Goal: Obtain resource: Download file/media

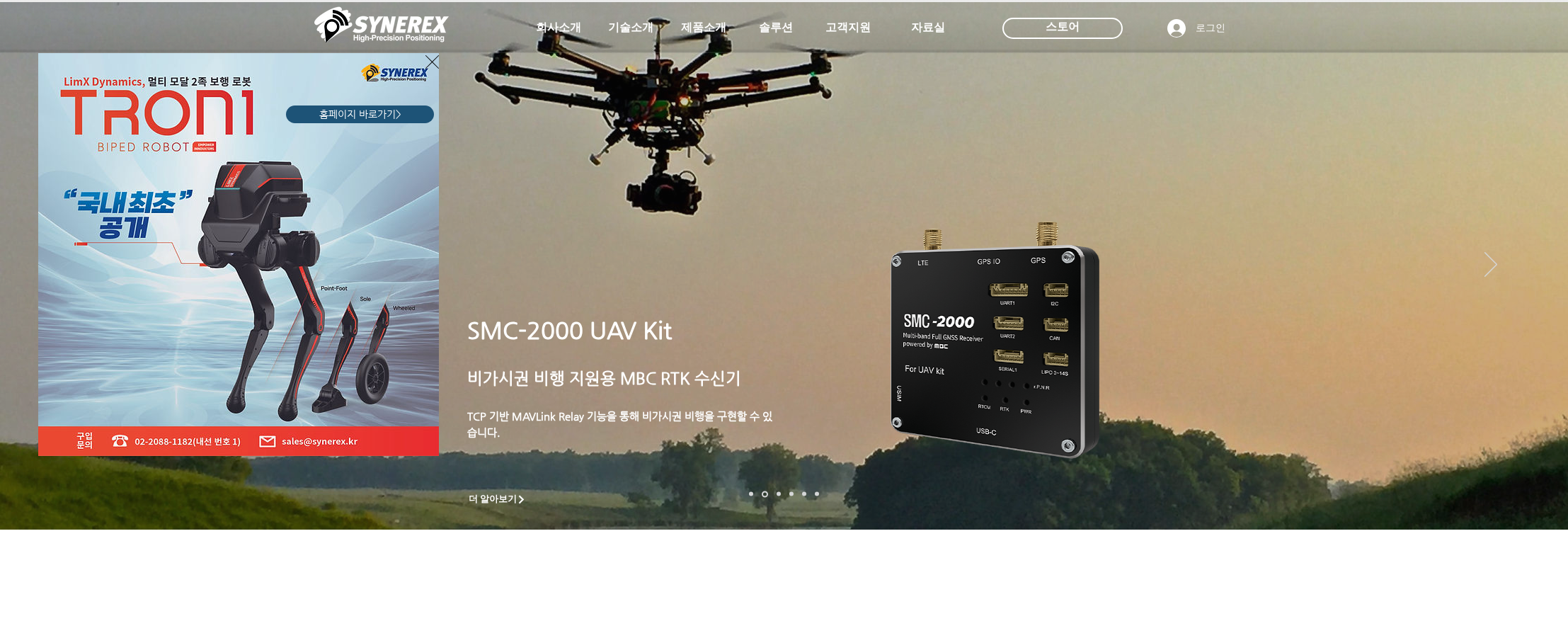
click at [428, 60] on icon "사이트로 돌아가기" at bounding box center [432, 62] width 14 height 18
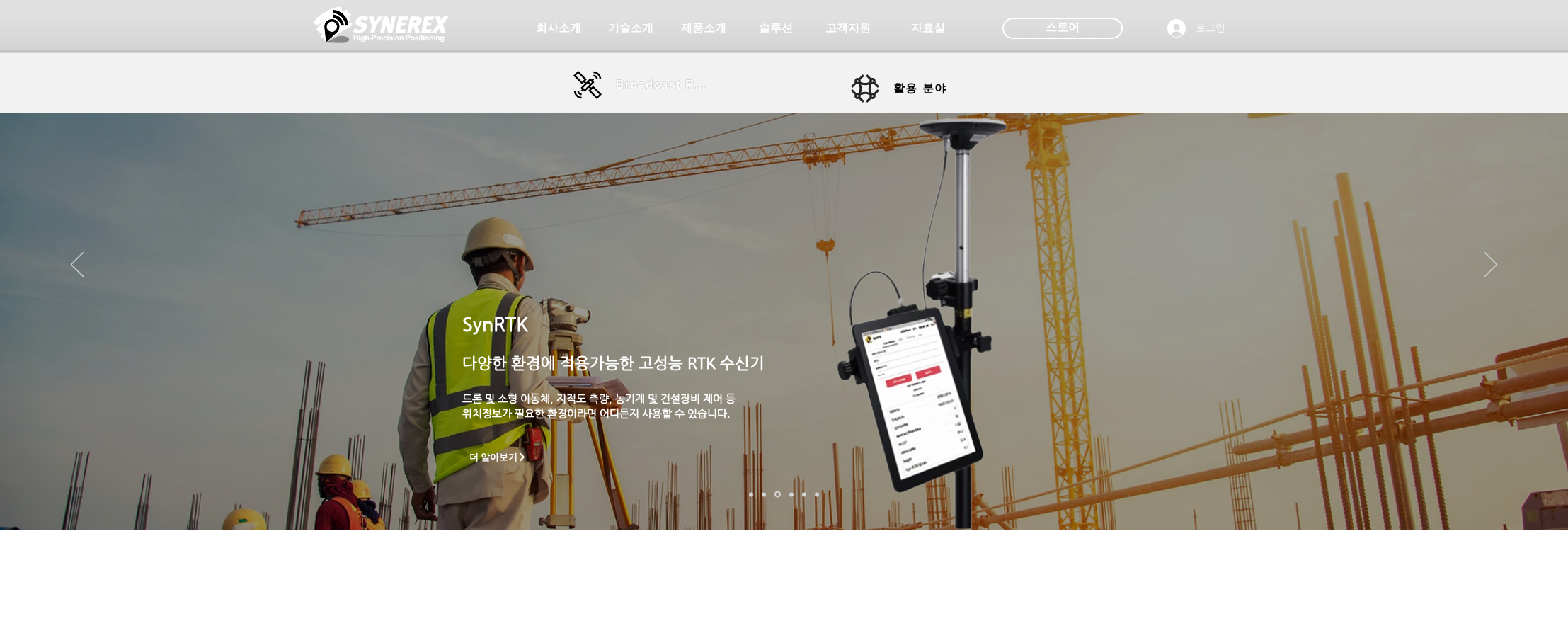
click at [639, 82] on span "Broadcast RTK" at bounding box center [664, 84] width 95 height 13
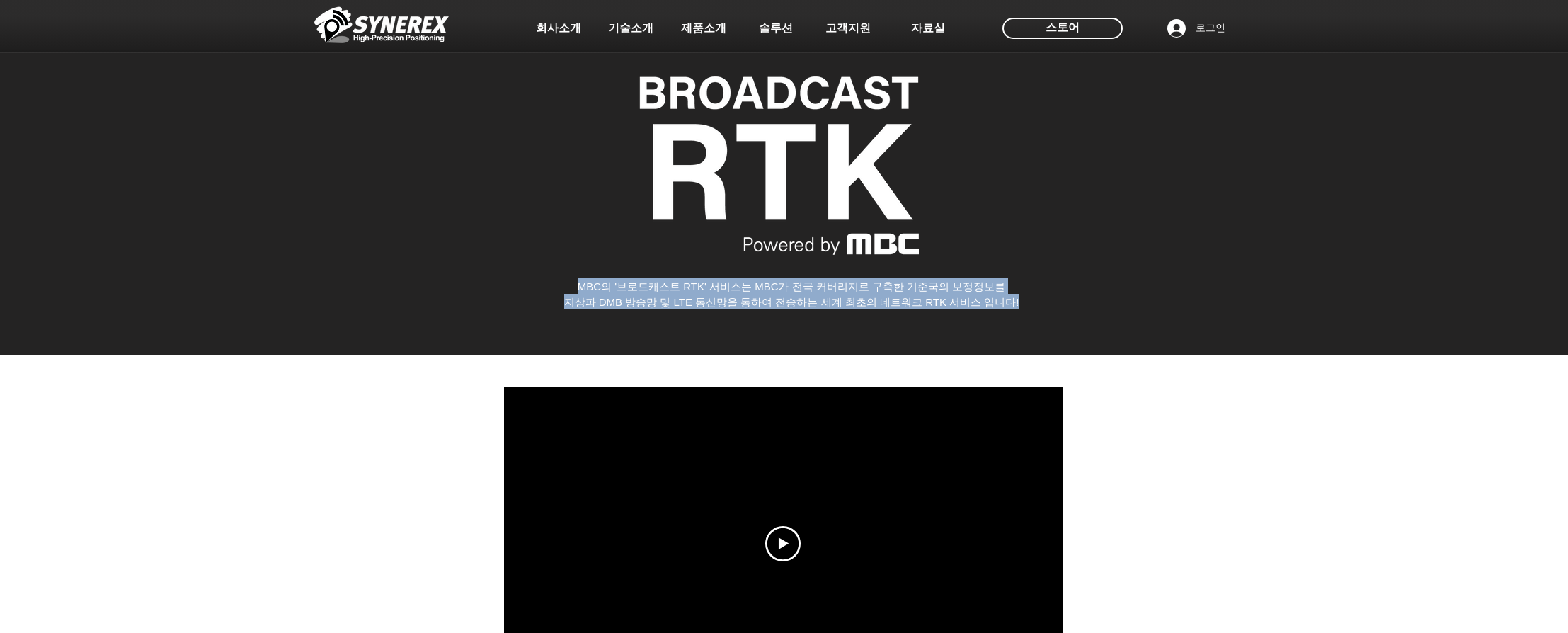
drag, startPoint x: 1025, startPoint y: 303, endPoint x: 560, endPoint y: 284, distance: 465.4
click at [560, 284] on div "MBC의 '브로드캐스트 RTK' 서비스는 MBC가 전국 커버리지로 구축한 기준국의 보정정보를 지상파 DMB 방송망 및 LTE 통신망을 통하여 …" at bounding box center [791, 293] width 652 height 31
click at [644, 291] on span "MBC의 '브로드캐스트 RTK' 서비스는 MBC가 전국 커버리지로 구축한 기준국의 보정정보를" at bounding box center [791, 286] width 428 height 12
drag, startPoint x: 575, startPoint y: 279, endPoint x: 1054, endPoint y: 301, distance: 479.5
click at [1054, 301] on div "MBC의 '브로드캐스트 RTK' 서비스는 MBC가 전국 커버리지로 구축한 기준국의 보정정보를 지상파 DMB 방송망 및 LTE 통신망을 통하여 …" at bounding box center [791, 293] width 652 height 31
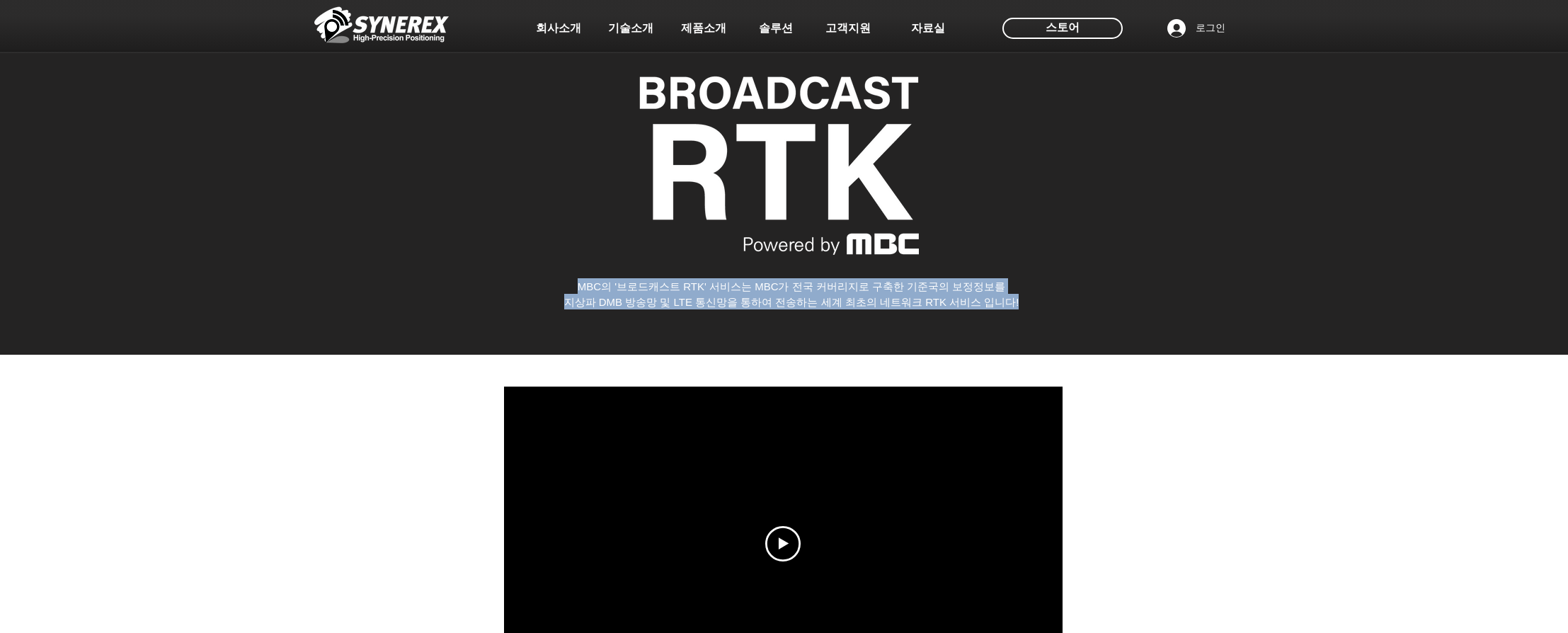
click at [1054, 301] on p "지상파 DMB 방송망 및 LTE 통신망을 통하여 전송하는 세계 최초의 네트워크 RTK 서비스 입니다!" at bounding box center [791, 302] width 652 height 16
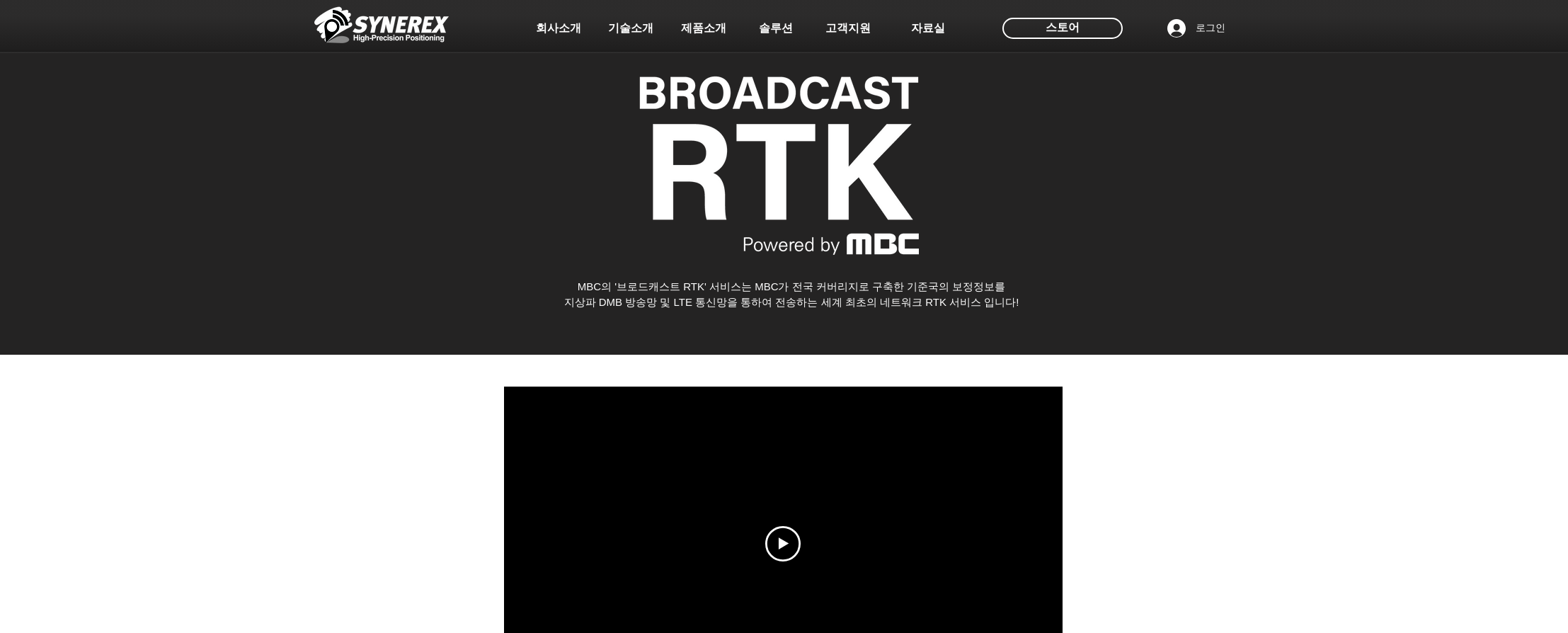
click at [1060, 301] on p "지상파 DMB 방송망 및 LTE 통신망을 통하여 전송하는 세계 최초의 네트워크 RTK 서비스 입니다!" at bounding box center [791, 302] width 652 height 16
click at [1199, 309] on div "main content" at bounding box center [784, 172] width 1568 height 365
click at [1172, 287] on div "main content" at bounding box center [784, 172] width 1568 height 365
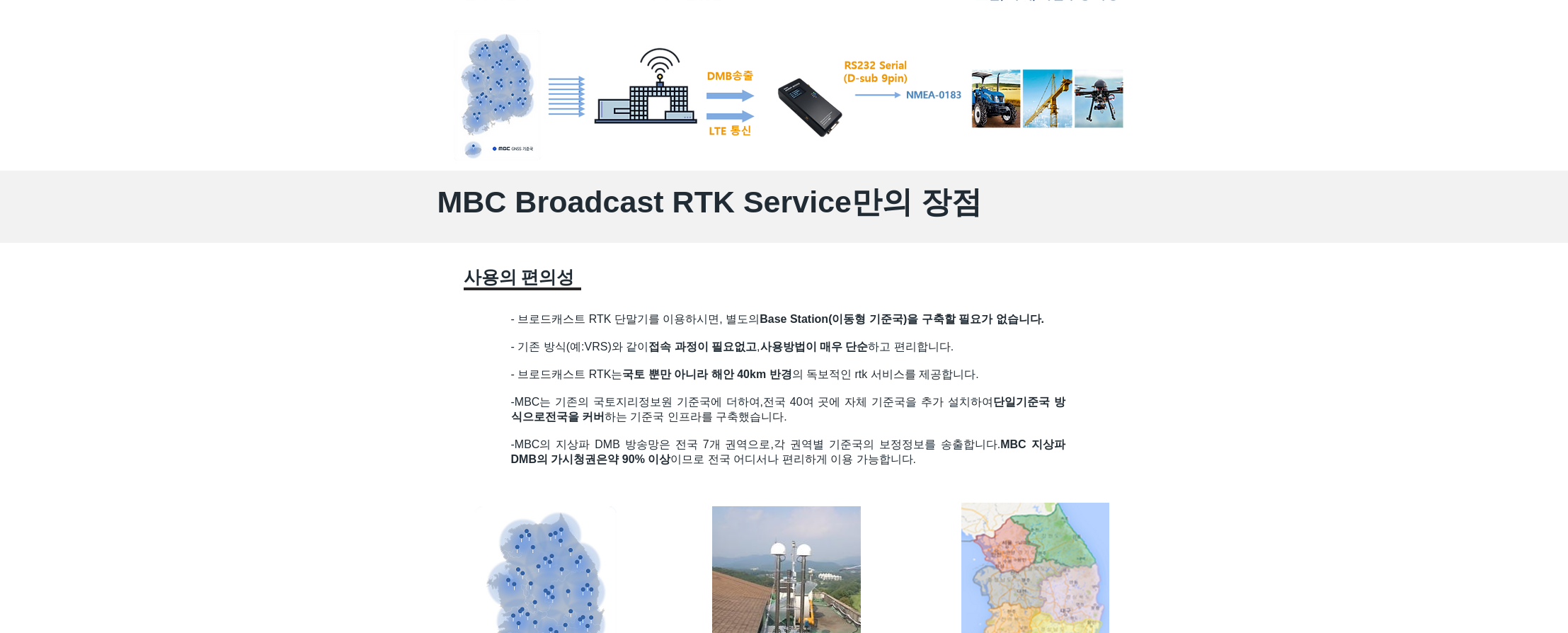
scroll to position [923, 0]
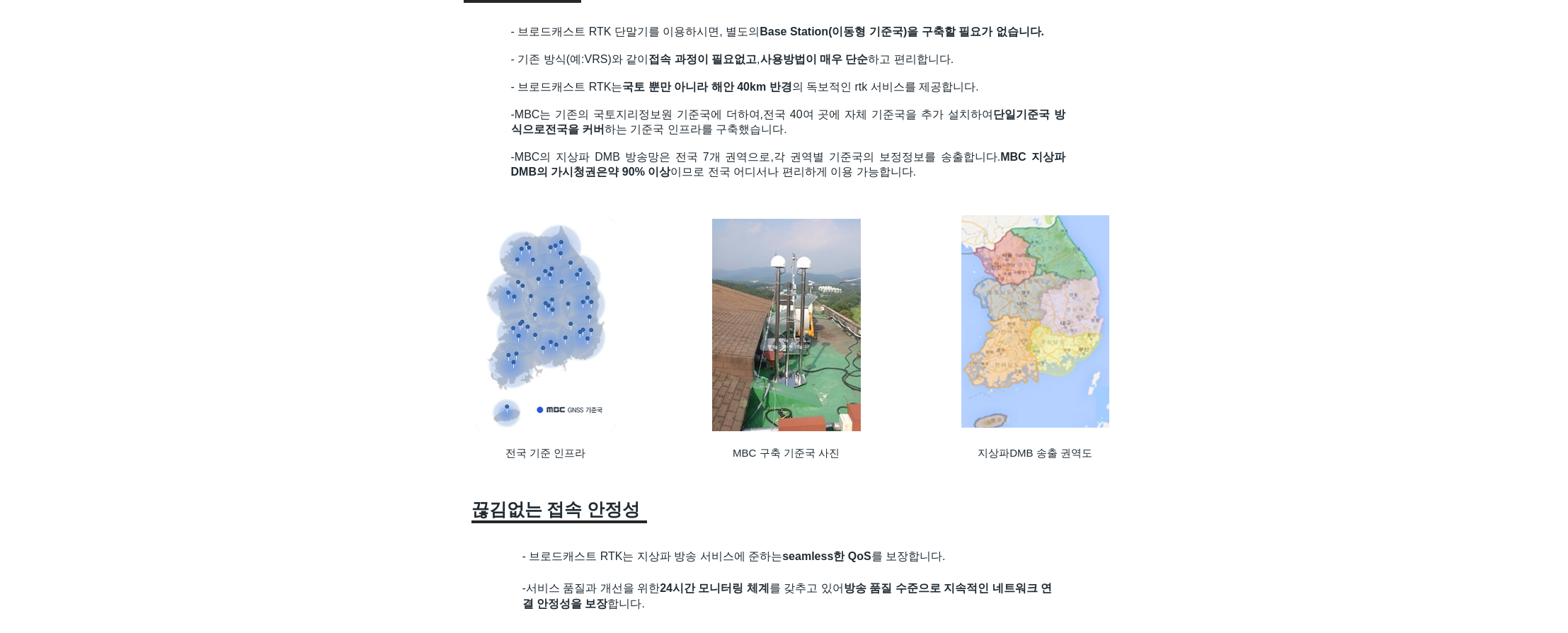
scroll to position [1211, 0]
click at [1033, 281] on img at bounding box center [1034, 321] width 148 height 212
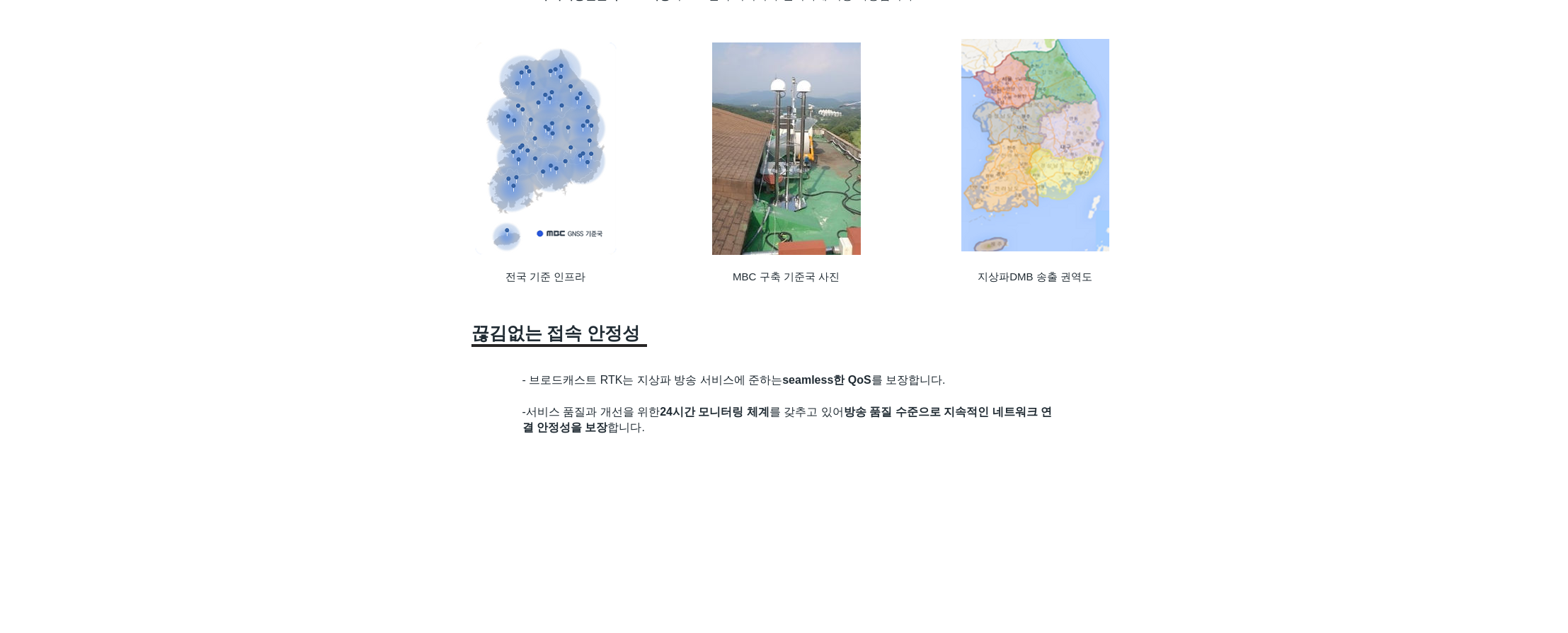
scroll to position [1387, 0]
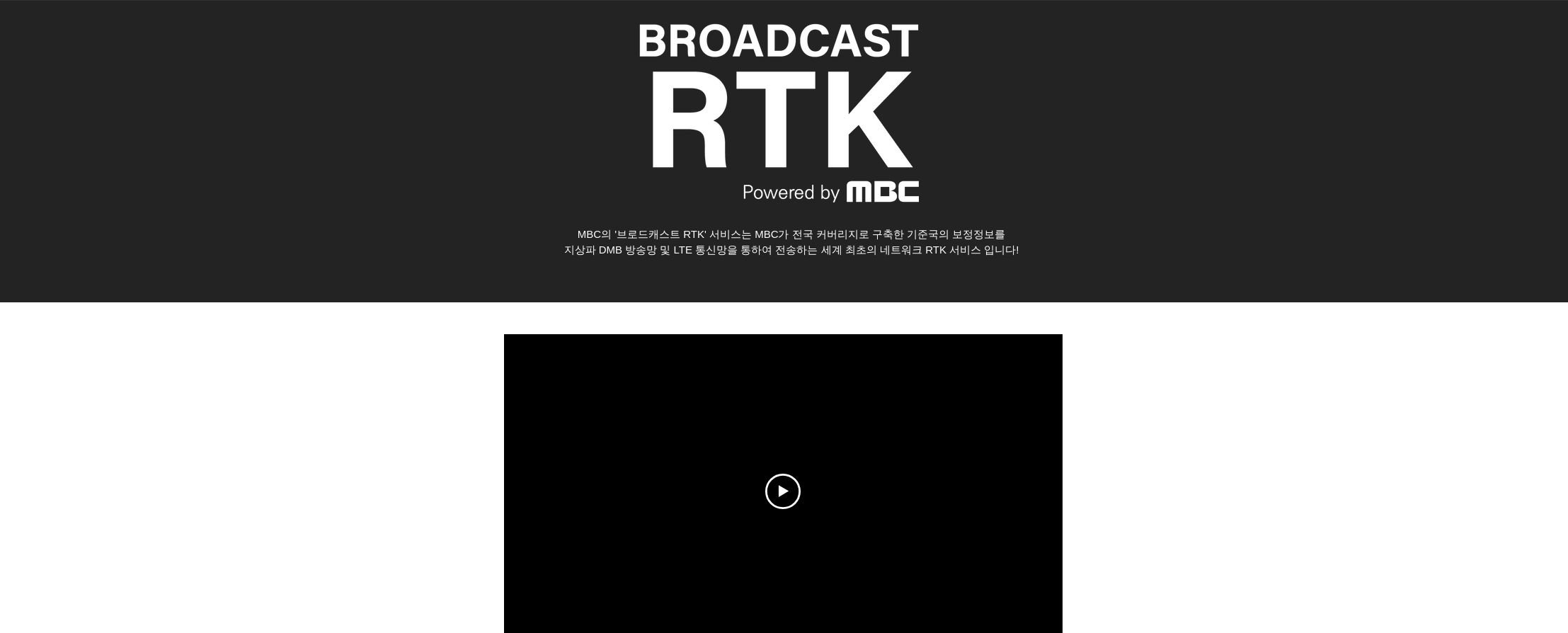
scroll to position [0, 0]
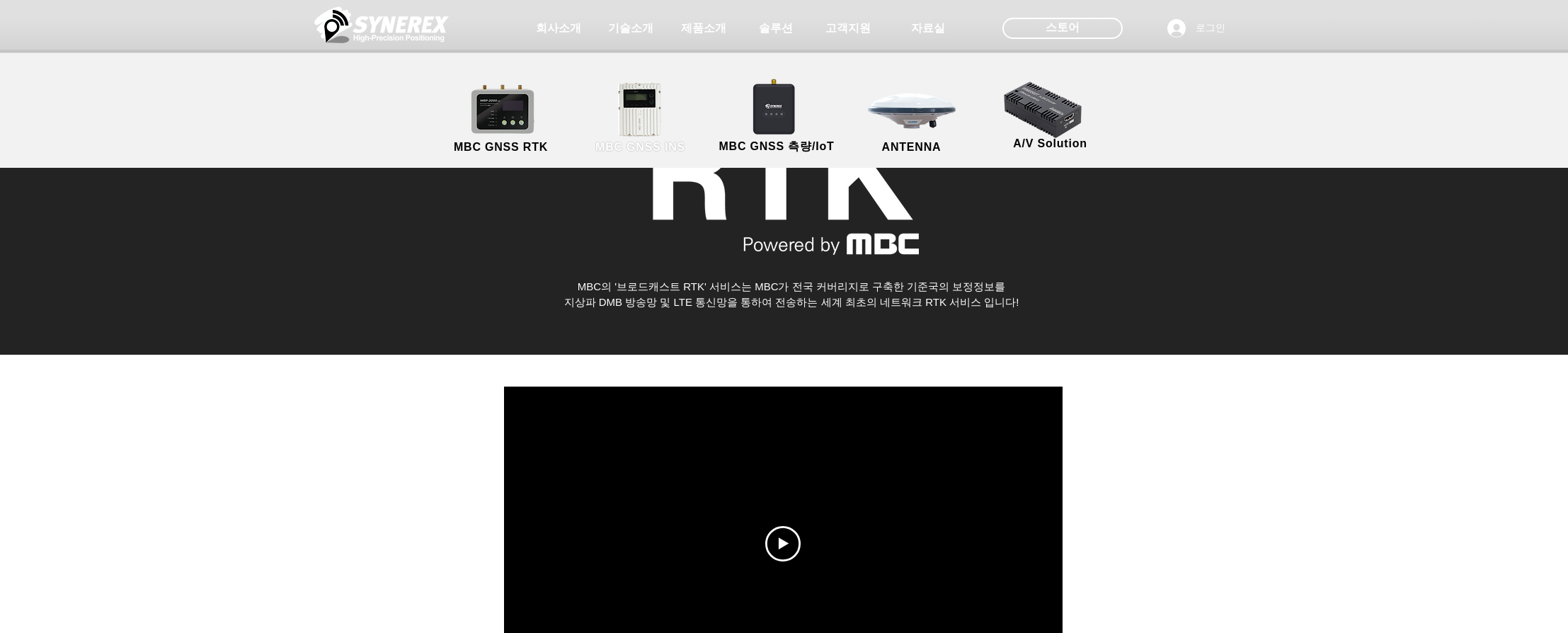
click at [651, 149] on span "MBC GNSS INS" at bounding box center [640, 147] width 90 height 13
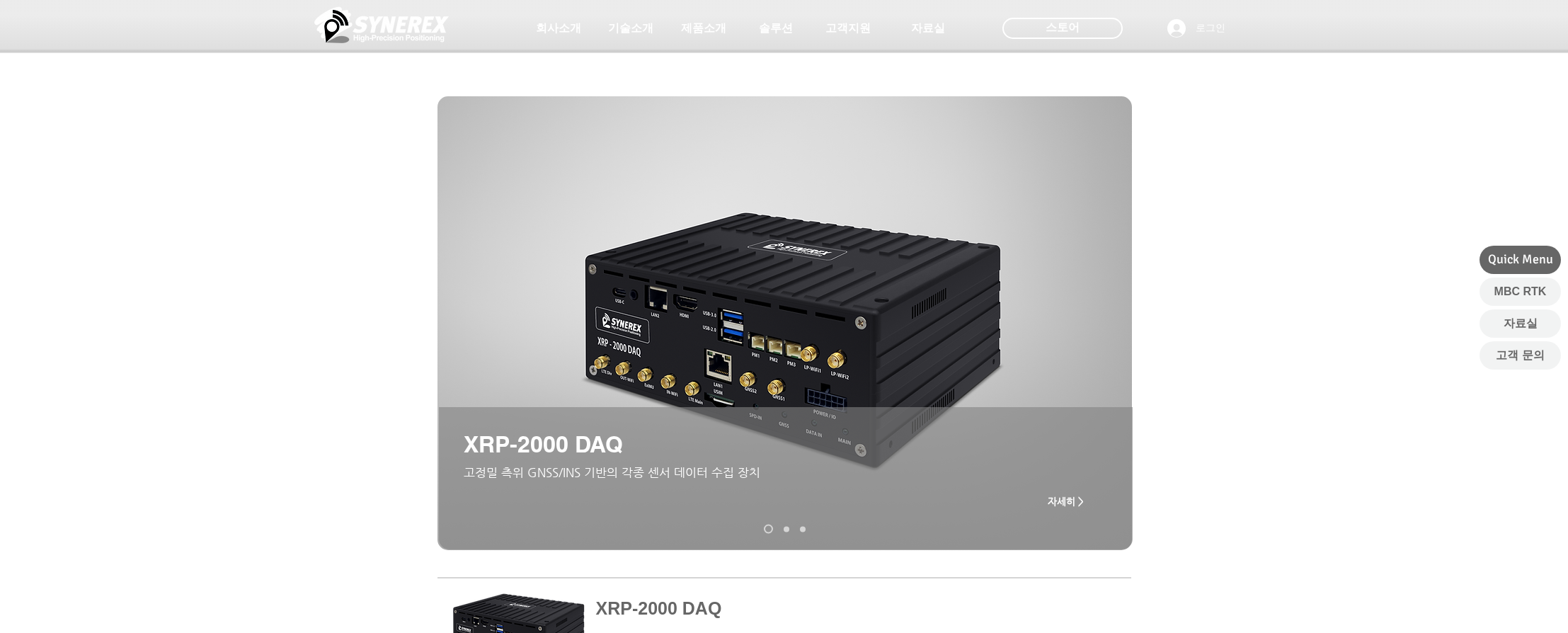
click at [351, 436] on div "main content" at bounding box center [784, 394] width 1568 height 356
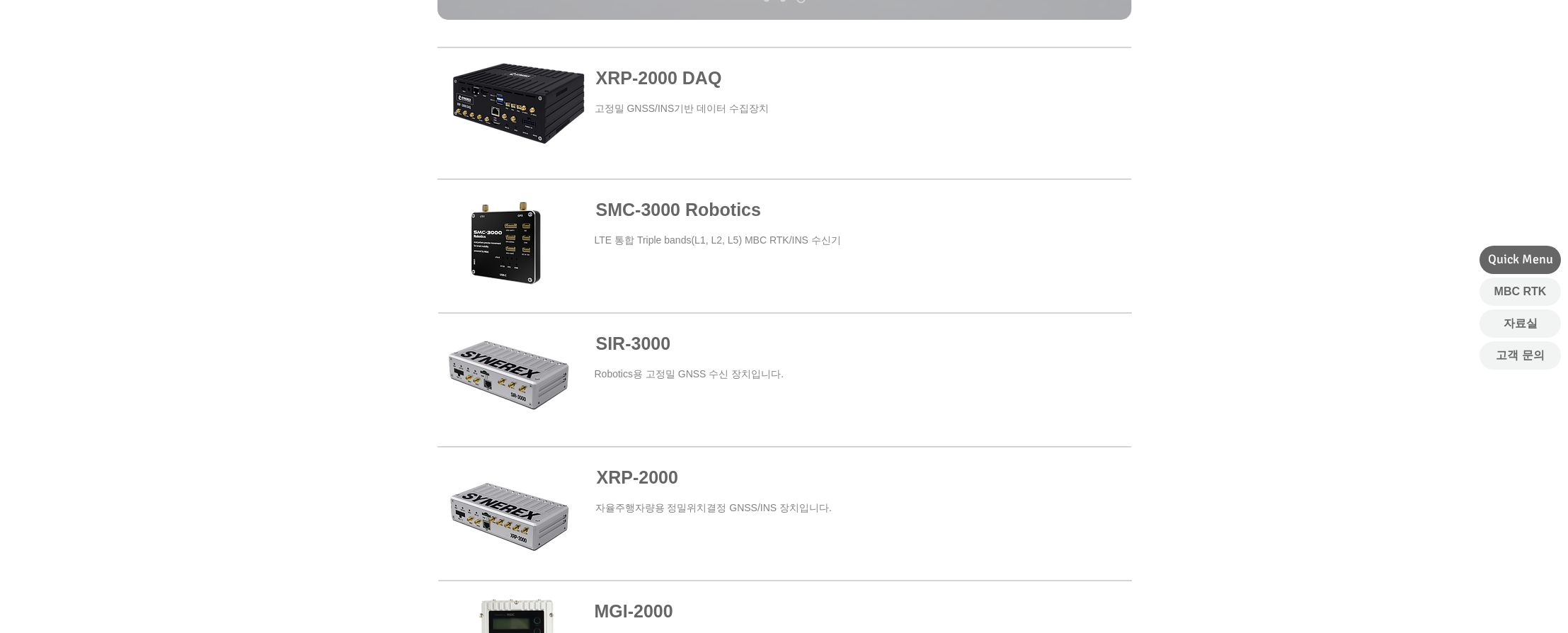
scroll to position [506, 0]
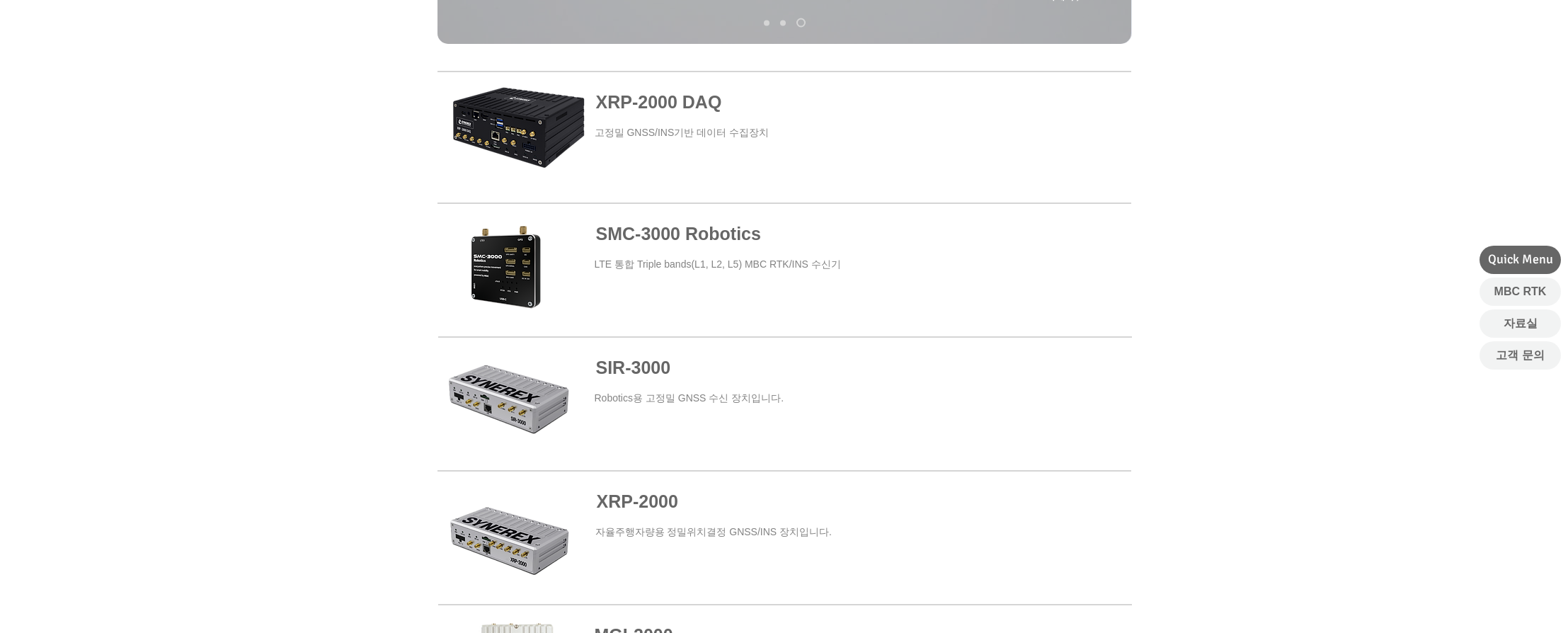
click at [683, 242] on span "SMC-3000 Robotics" at bounding box center [679, 234] width 164 height 20
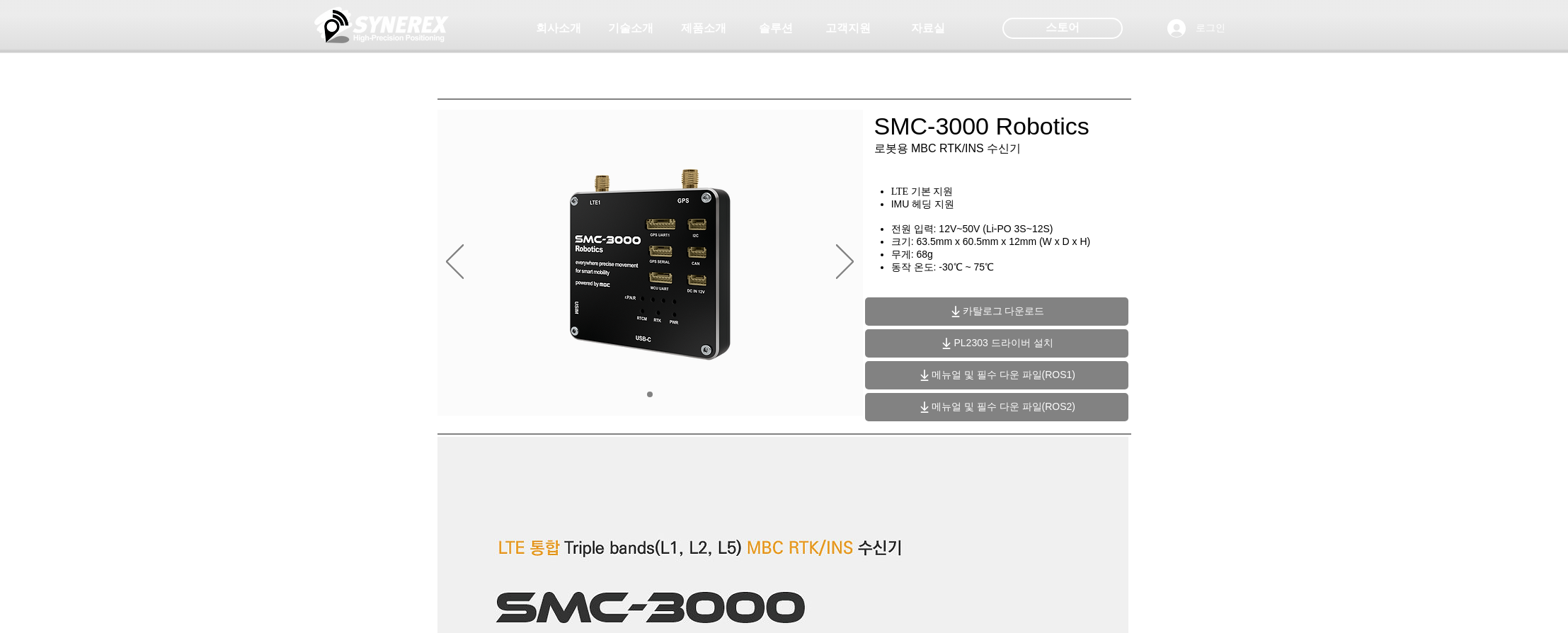
click at [1208, 268] on div "main content" at bounding box center [784, 323] width 1568 height 212
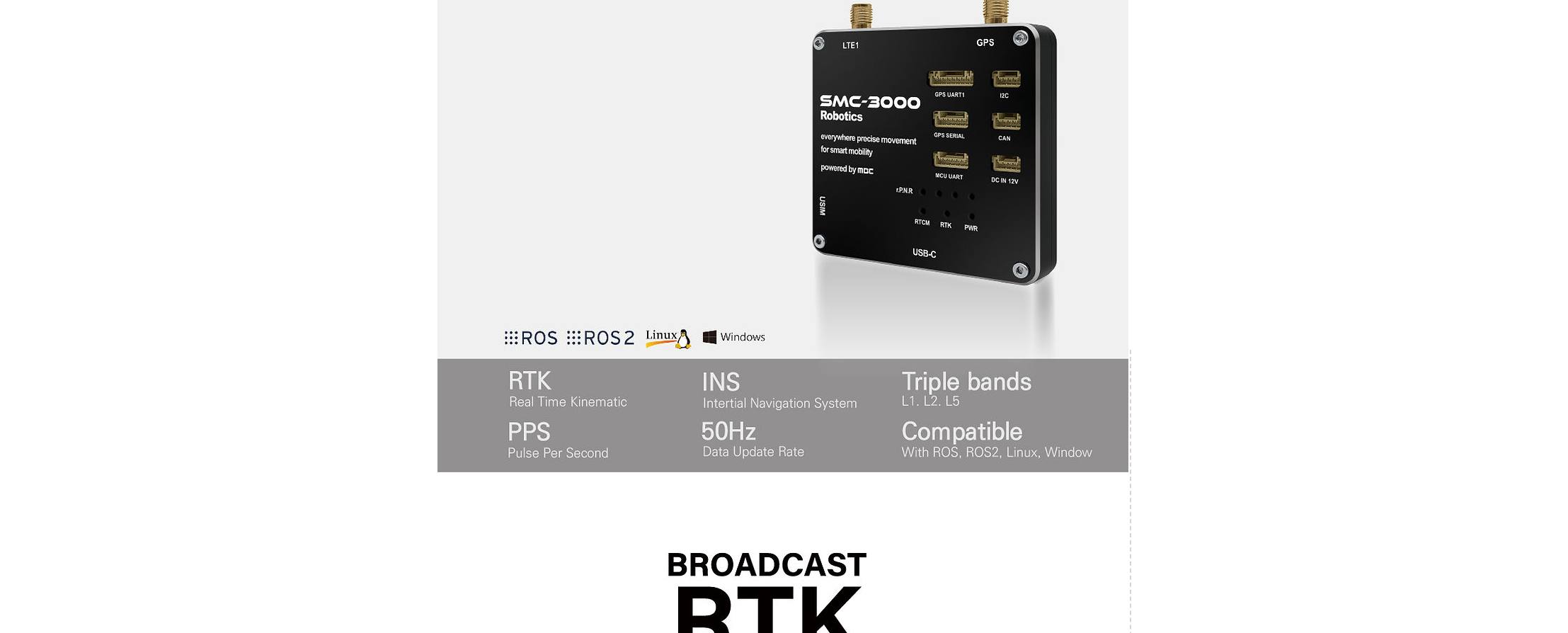
scroll to position [700, 0]
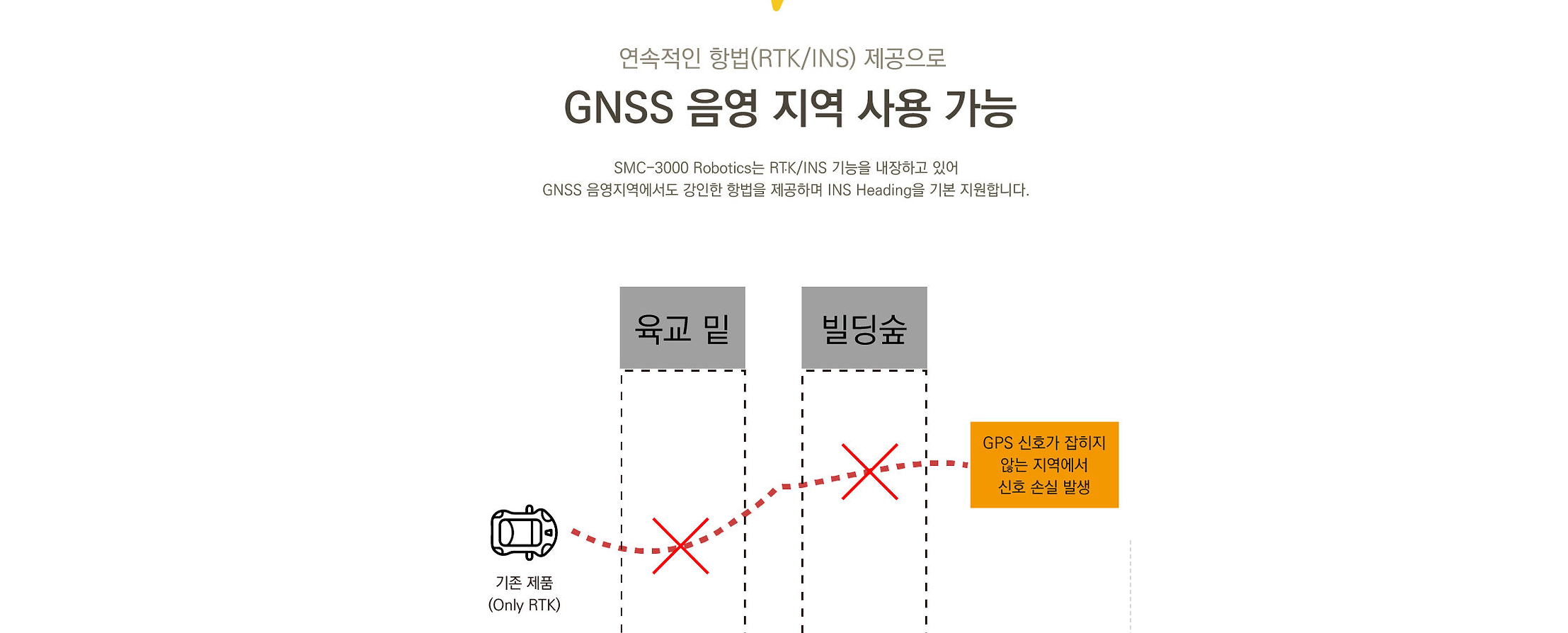
scroll to position [2143, 0]
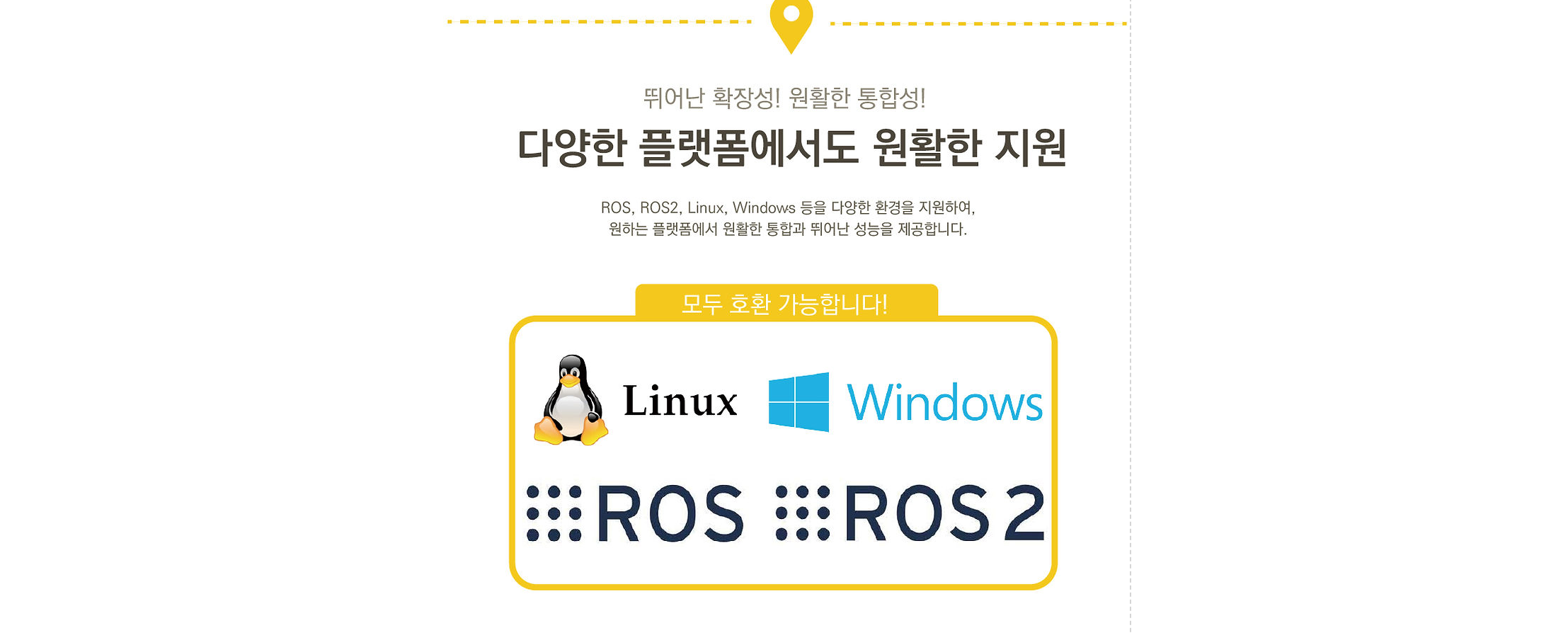
scroll to position [3308, 0]
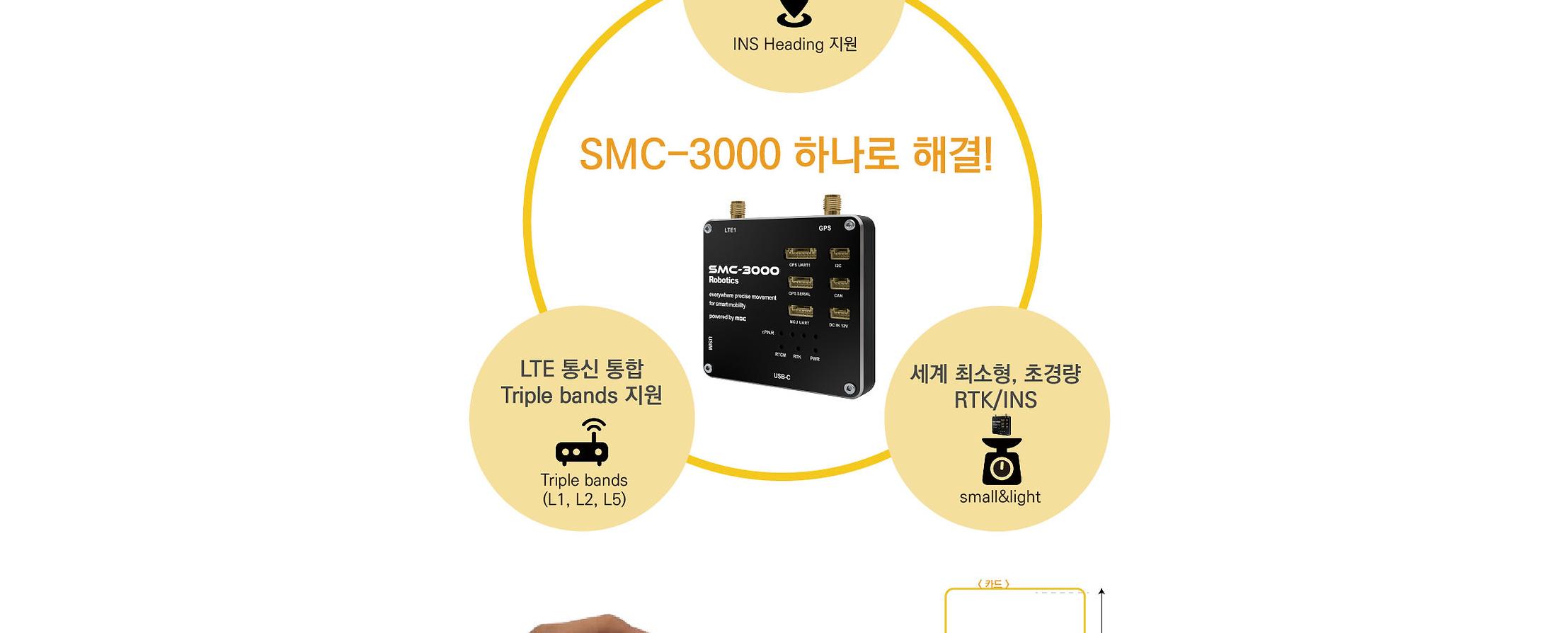
scroll to position [4352, 0]
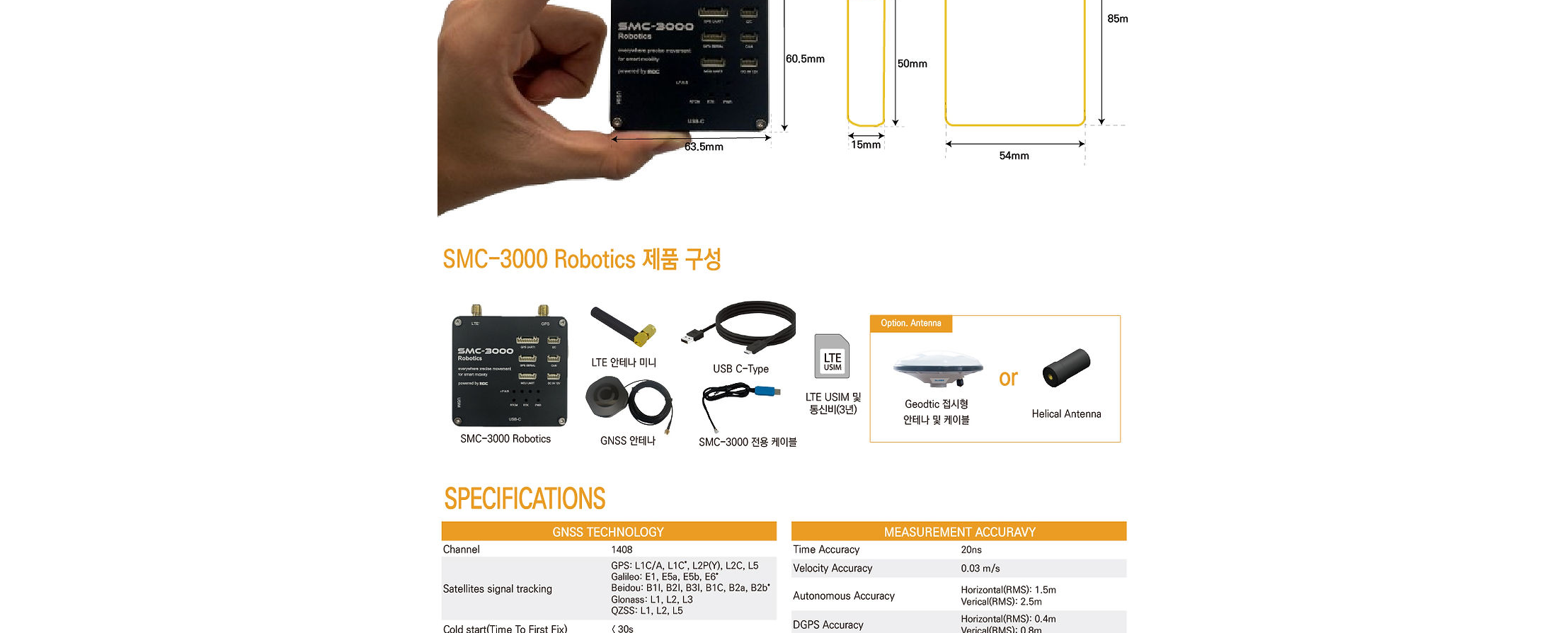
scroll to position [5034, 0]
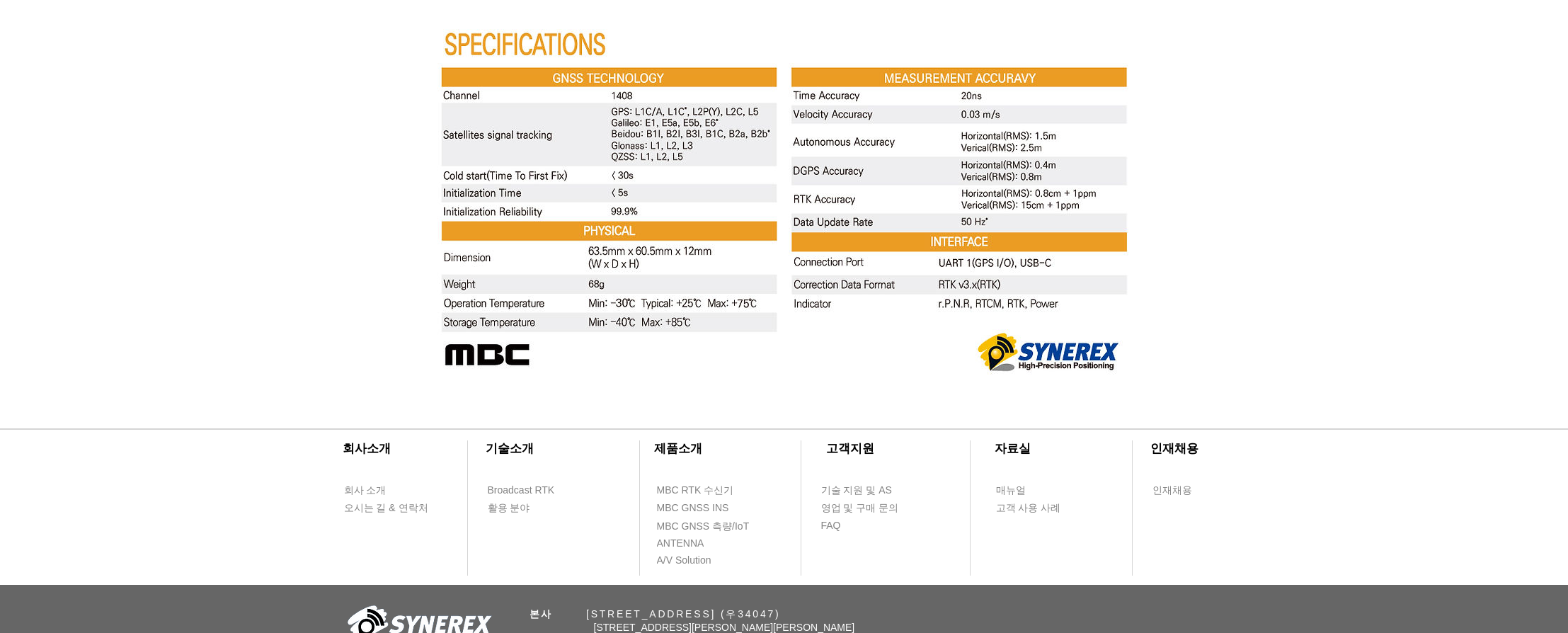
scroll to position [5488, 0]
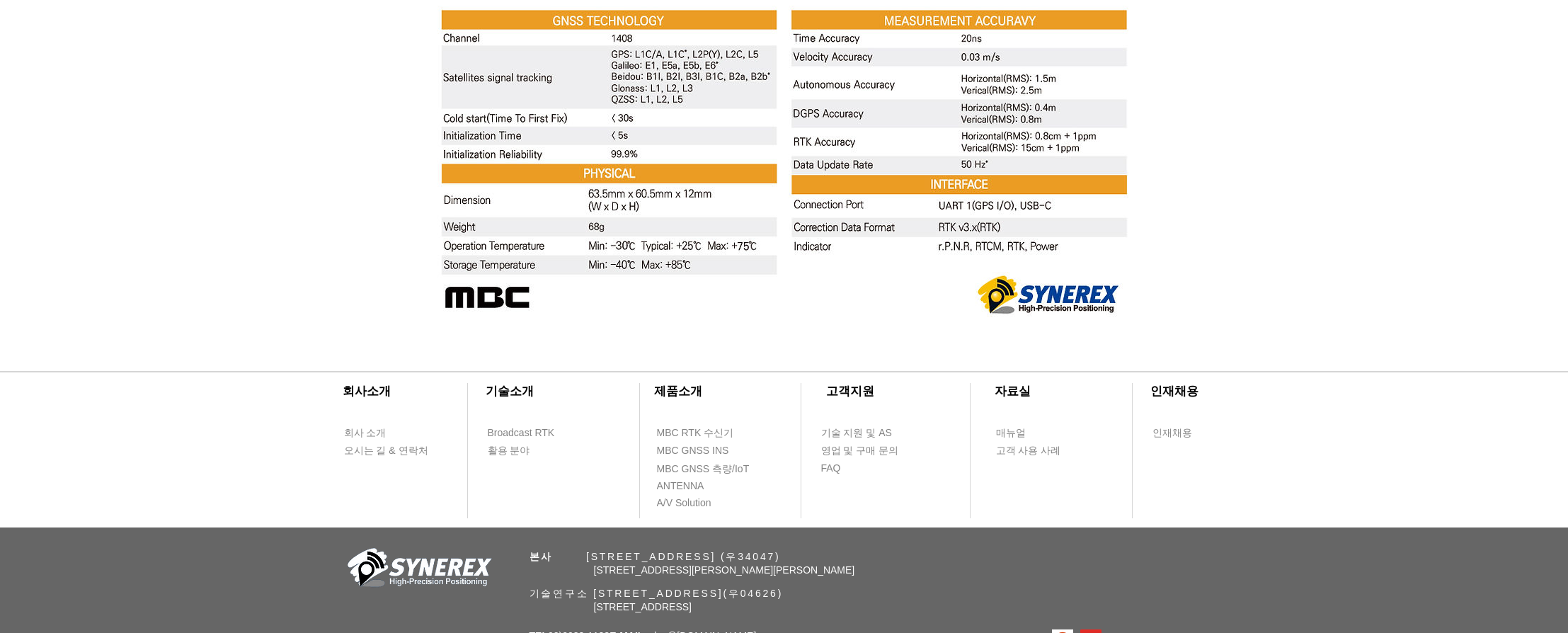
scroll to position [5545, 0]
click at [794, 564] on span "[STREET_ADDRESS][PERSON_NAME][PERSON_NAME]" at bounding box center [725, 569] width 261 height 11
drag, startPoint x: 828, startPoint y: 559, endPoint x: 599, endPoint y: 562, distance: 229.0
click at [599, 562] on span "본사 ​ 대전광역시 유성구 유성대로 1689번길 70, 510호 (우34047)" at bounding box center [655, 555] width 252 height 11
copy span "대전광역시 유성구 유성대로 1689번길 70"
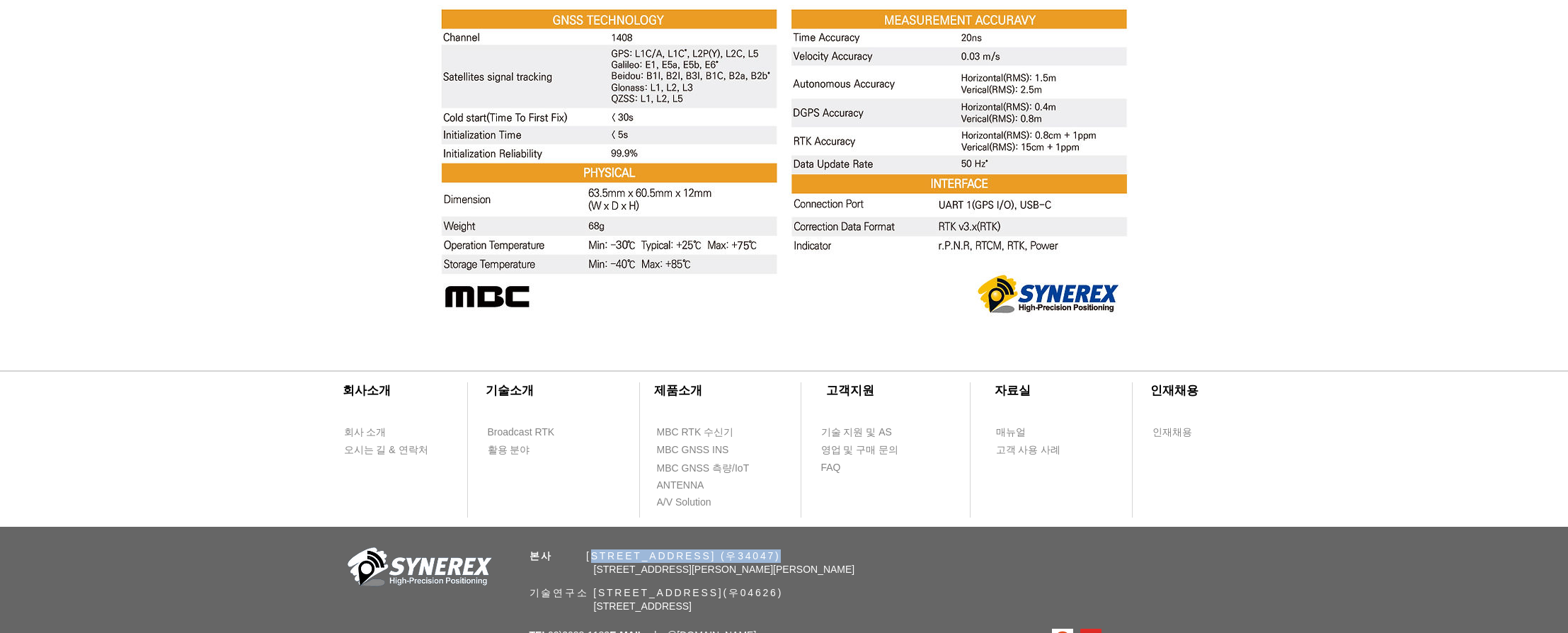
click at [1256, 346] on div at bounding box center [784, 436] width 1568 height 181
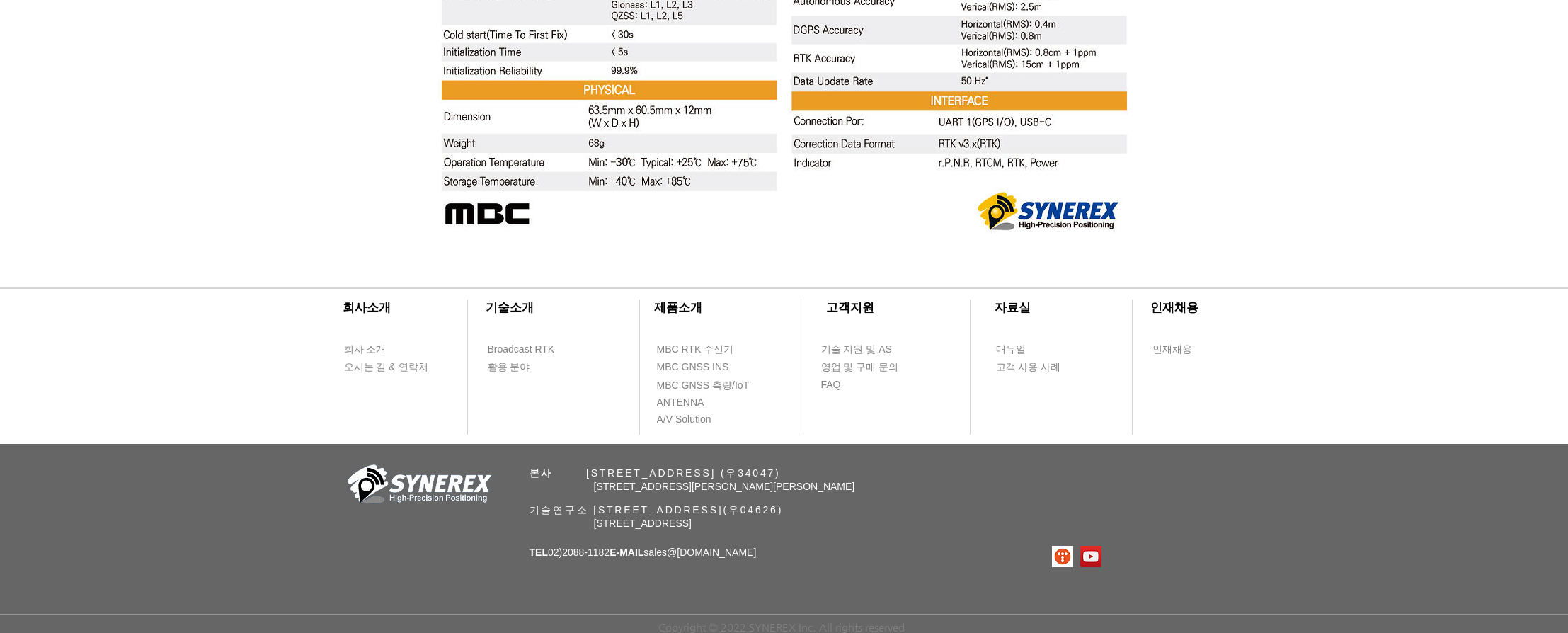
scroll to position [5628, 0]
click at [685, 425] on span "A/V Solution" at bounding box center [683, 420] width 54 height 14
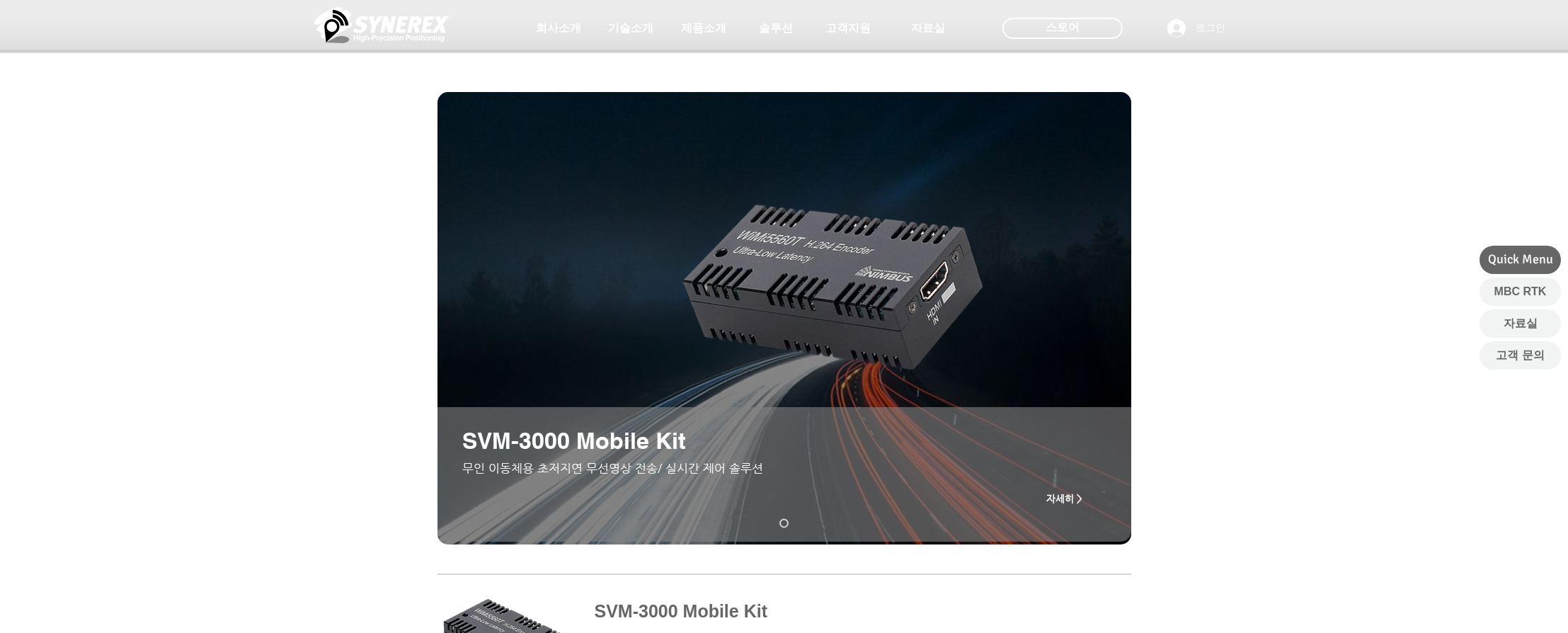
click at [311, 410] on div "main content" at bounding box center [784, 387] width 1568 height 342
click at [361, 412] on div "main content" at bounding box center [784, 387] width 1568 height 342
click at [1067, 497] on span "자세히 >" at bounding box center [1064, 497] width 36 height 11
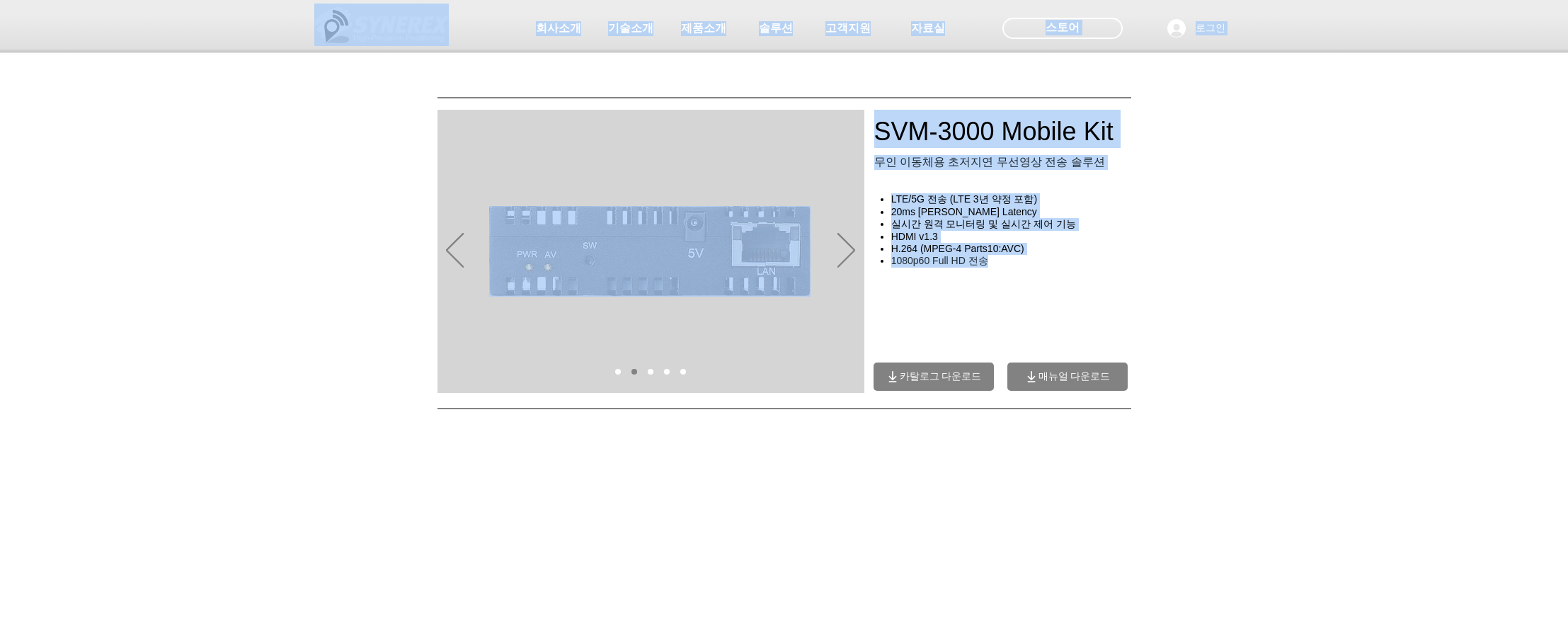
drag, startPoint x: 1065, startPoint y: 268, endPoint x: 887, endPoint y: 202, distance: 189.8
click at [1087, 276] on div "main content" at bounding box center [784, 639] width 1568 height 844
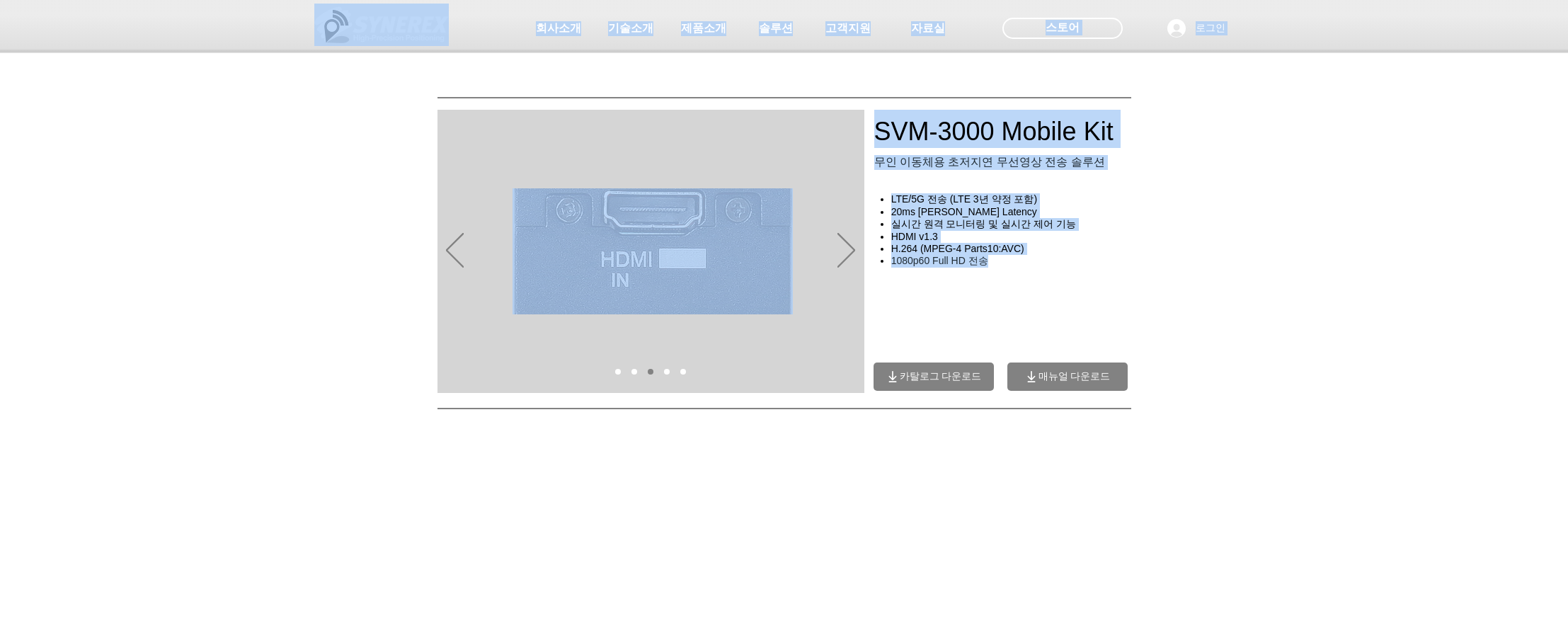
drag, startPoint x: 998, startPoint y: 266, endPoint x: 1009, endPoint y: 240, distance: 28.2
click at [1082, 276] on div "main content" at bounding box center [784, 639] width 1568 height 844
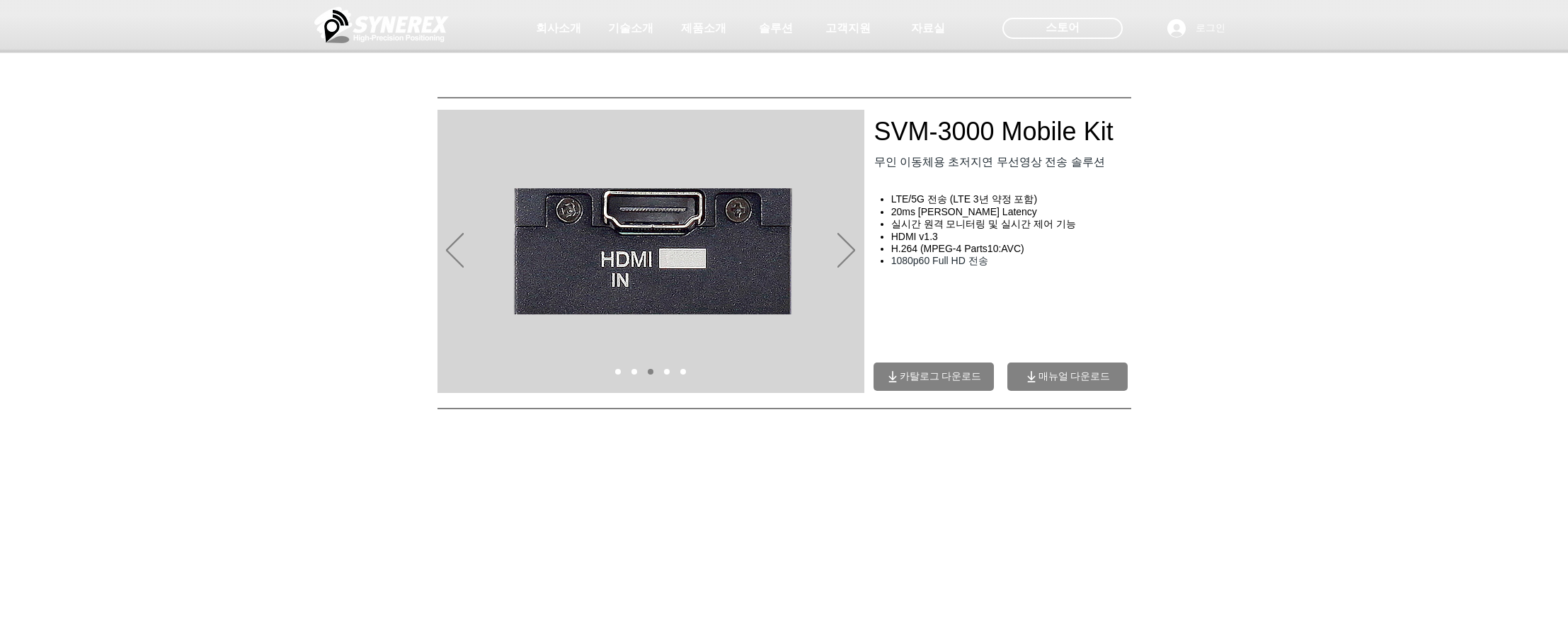
click at [1228, 264] on div "main content" at bounding box center [784, 639] width 1568 height 844
click at [1221, 279] on div "main content" at bounding box center [784, 639] width 1568 height 844
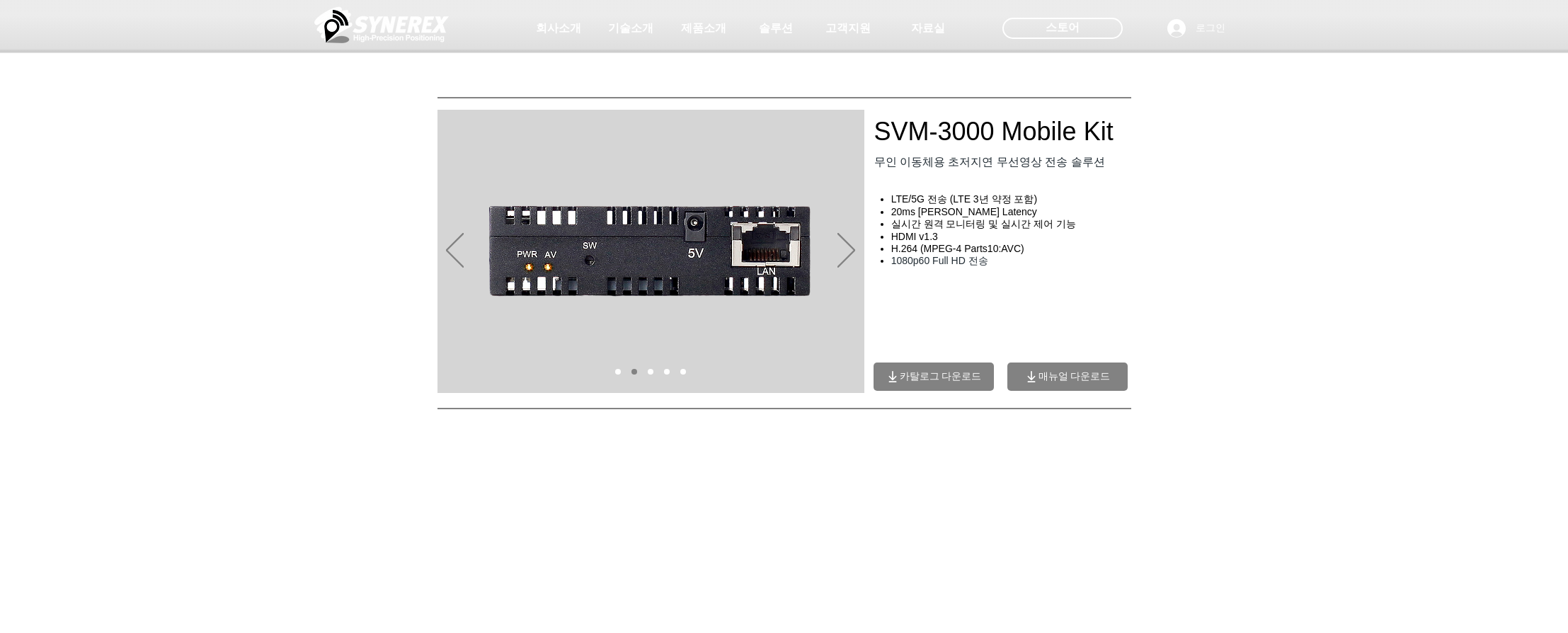
click at [1214, 269] on div "main content" at bounding box center [784, 639] width 1568 height 844
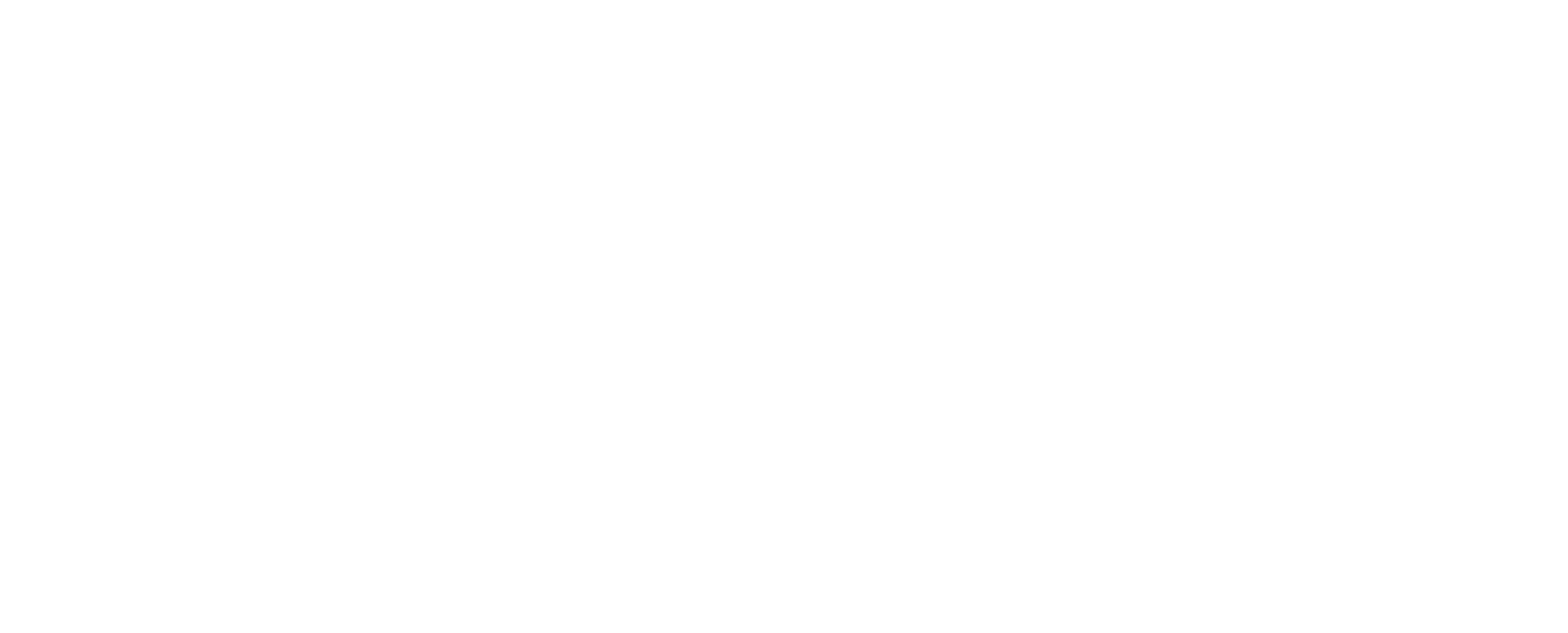
scroll to position [1362, 0]
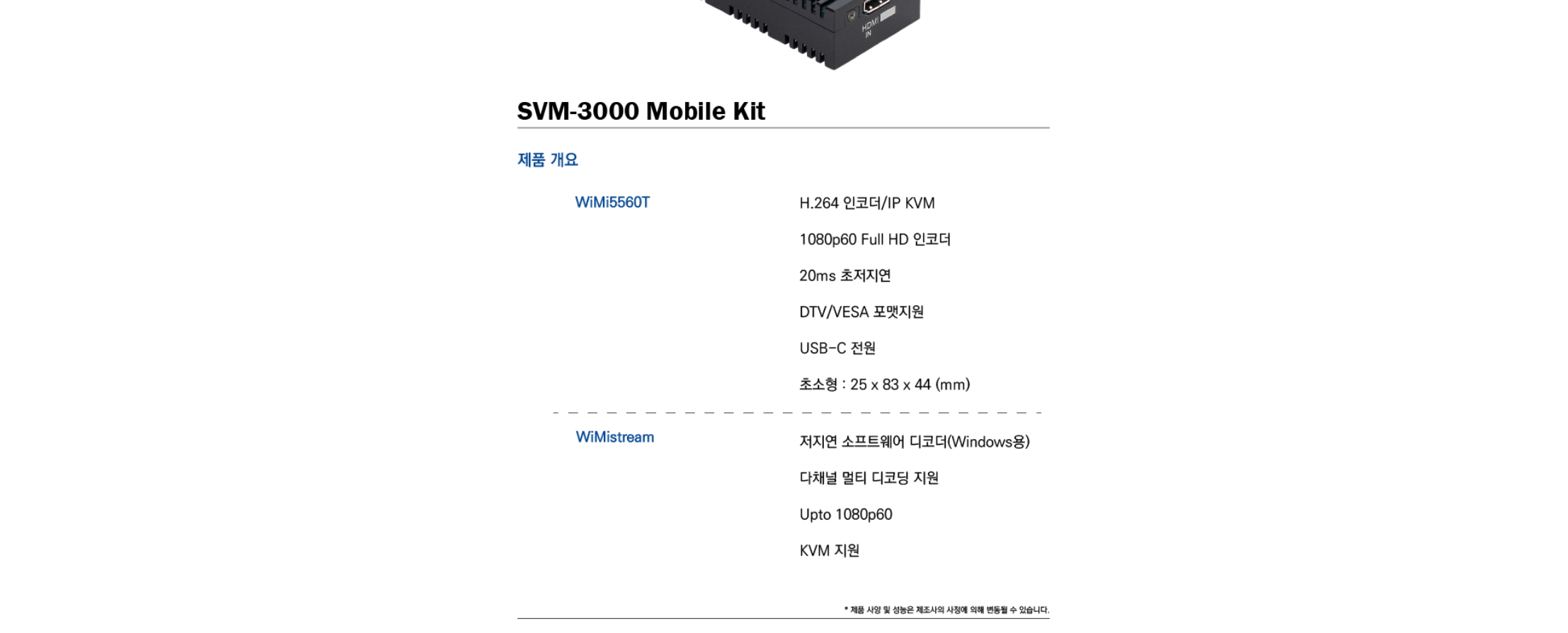
scroll to position [3007, 0]
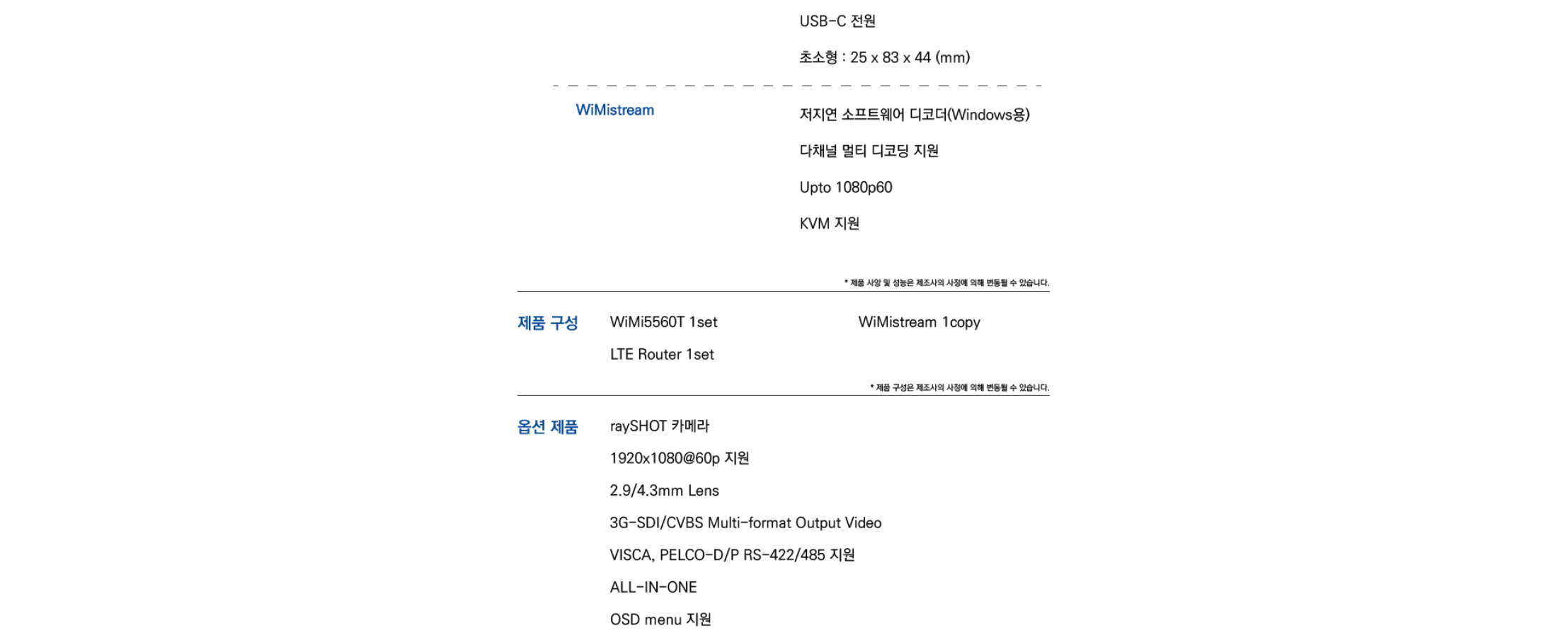
scroll to position [3332, 0]
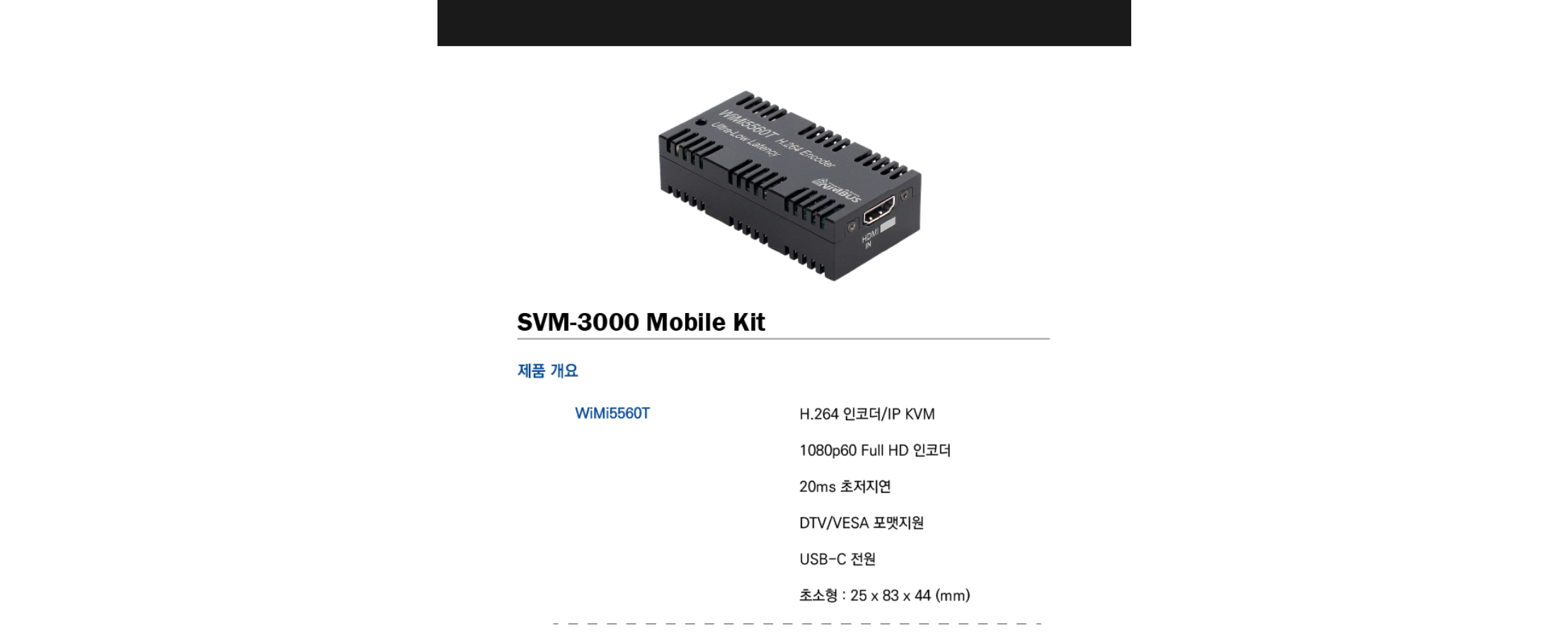
scroll to position [2795, 0]
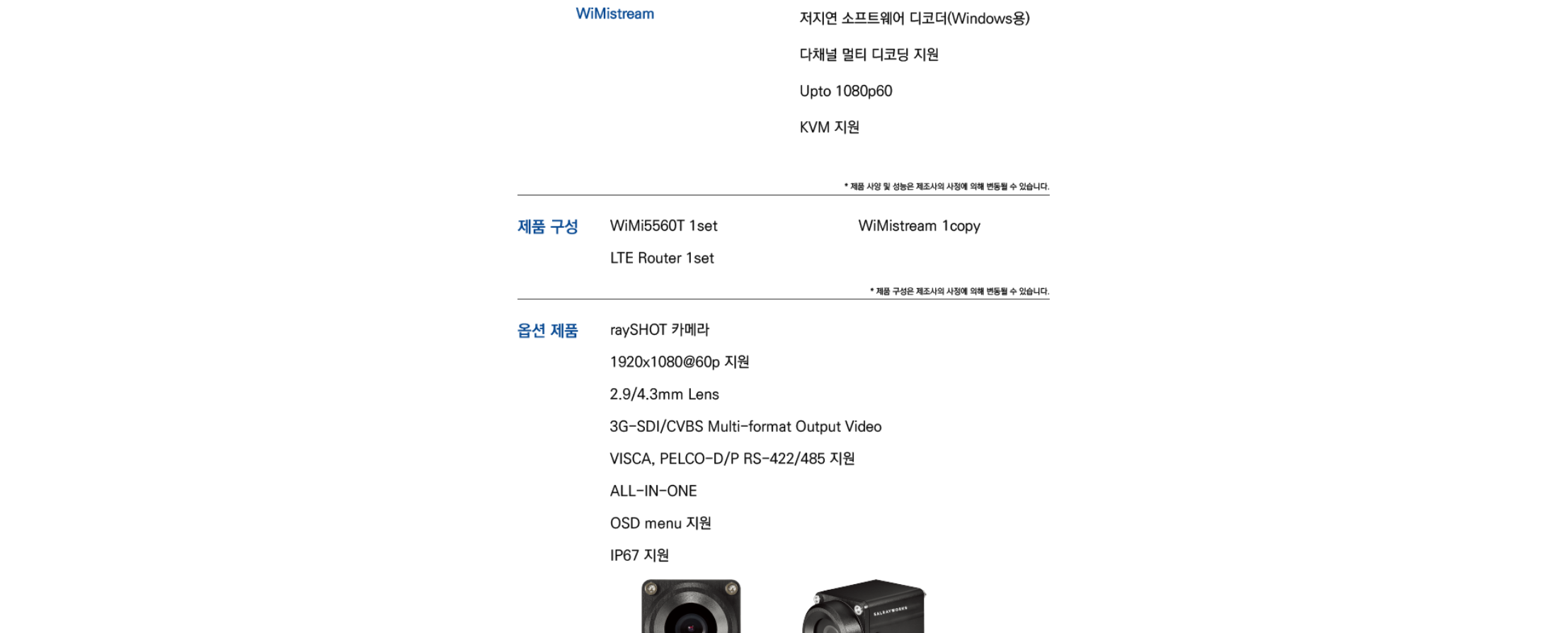
scroll to position [3430, 0]
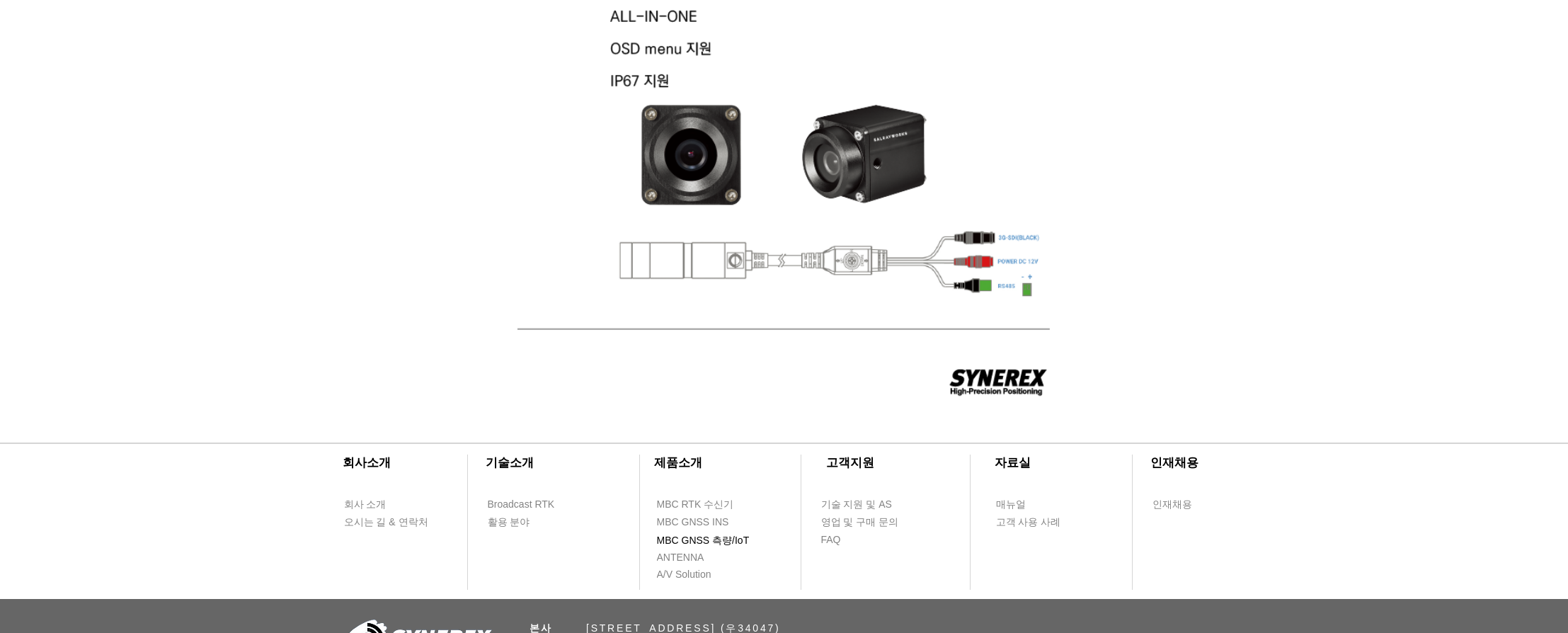
scroll to position [3904, 0]
click at [697, 539] on span "MBC GNSS 측량/IoT" at bounding box center [703, 540] width 93 height 14
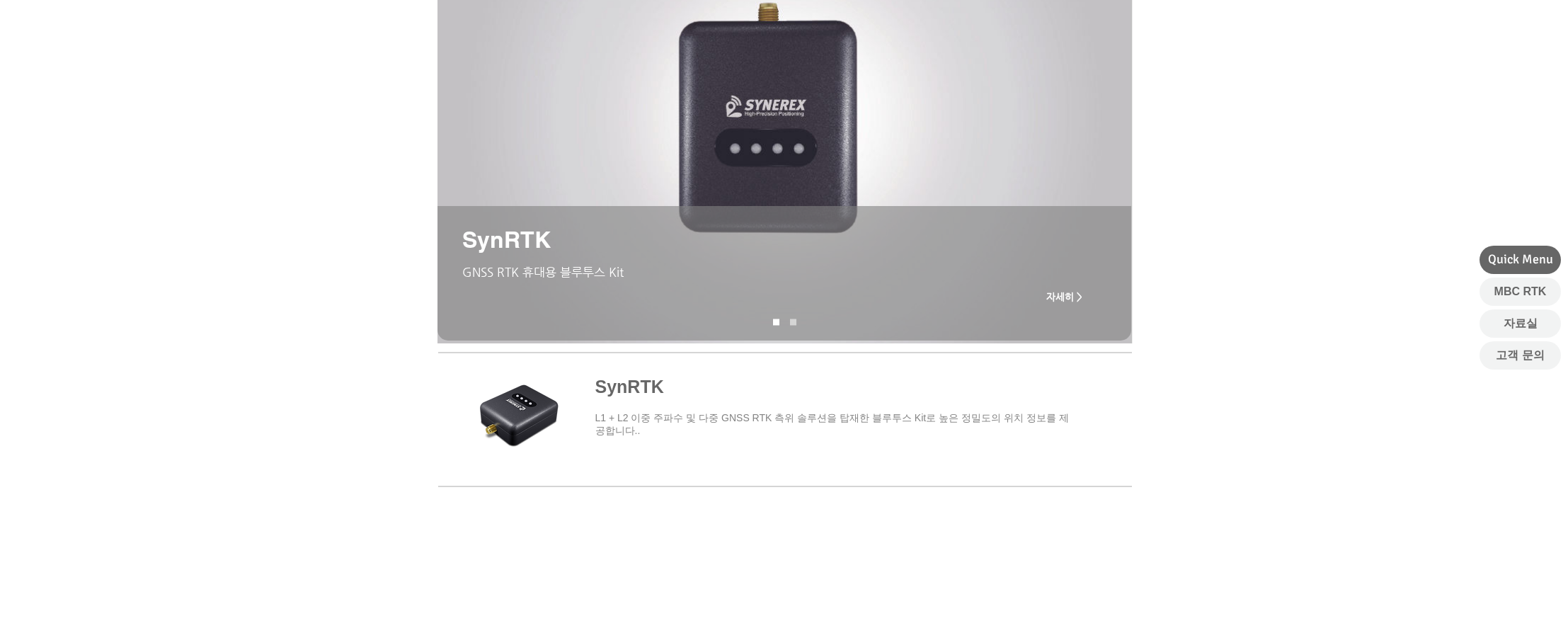
scroll to position [162, 0]
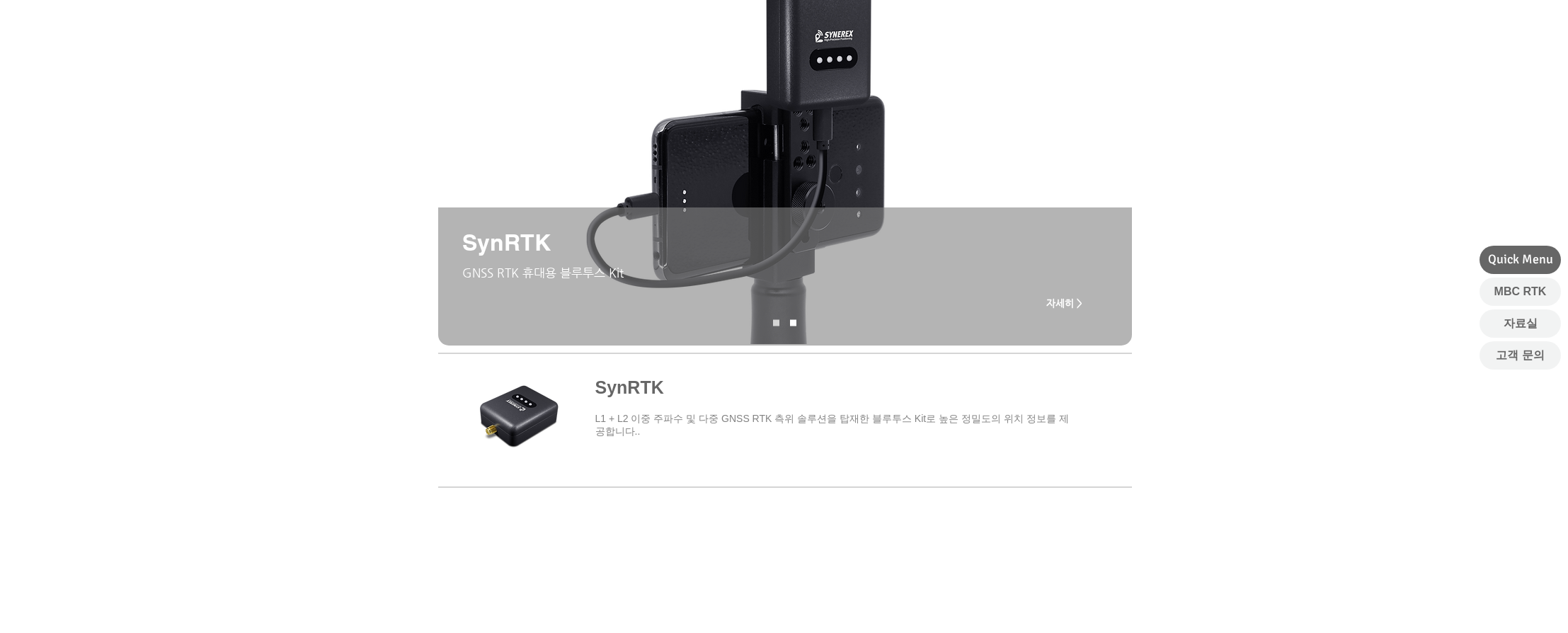
click at [1201, 424] on div "main content" at bounding box center [784, 273] width 1568 height 440
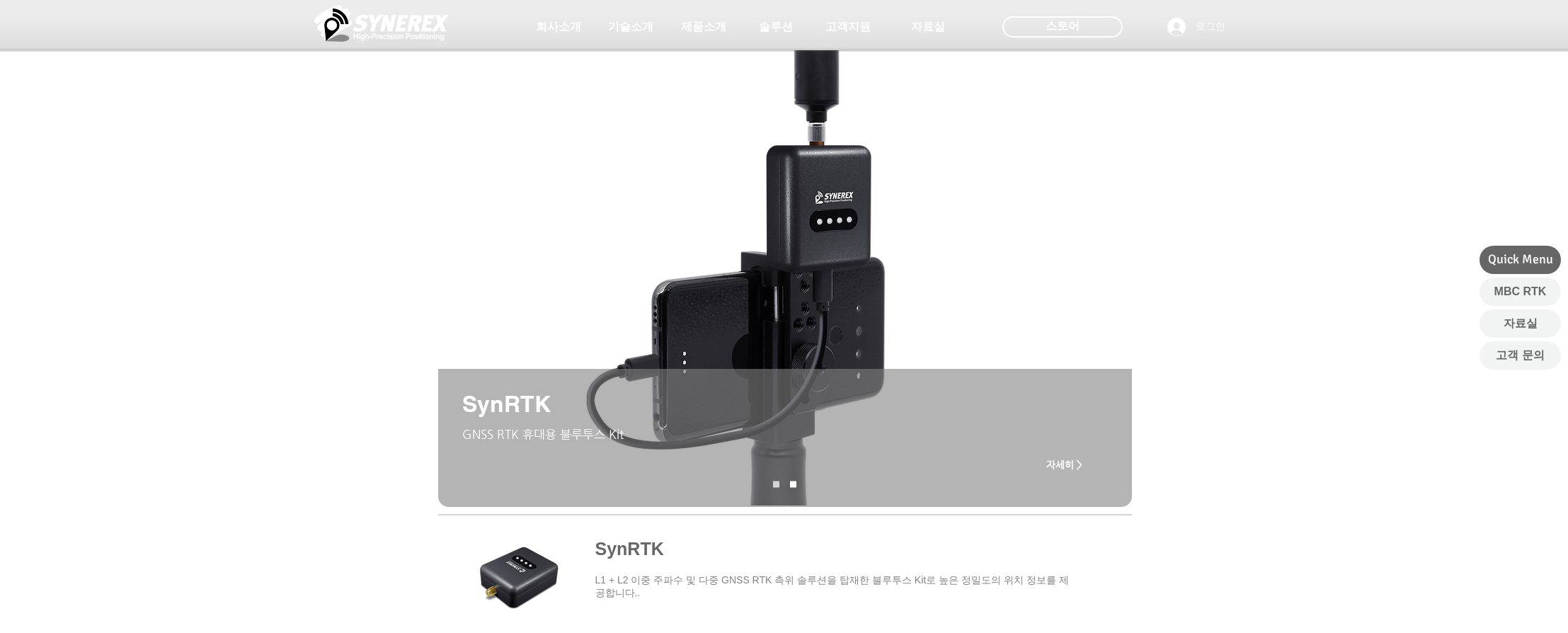
scroll to position [0, 0]
click at [1065, 473] on span "자세히 >" at bounding box center [1064, 466] width 56 height 29
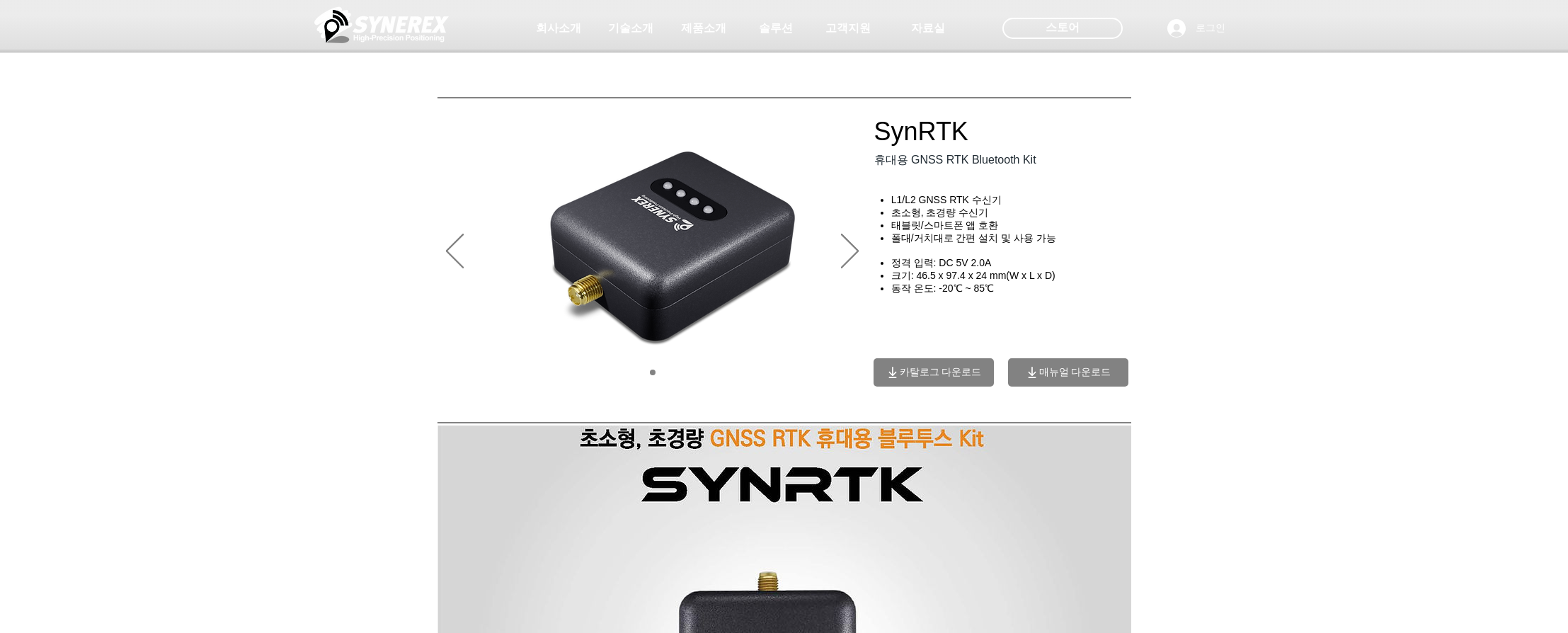
click at [1133, 203] on div at bounding box center [784, 105] width 1568 height 210
click at [1149, 224] on div "main content" at bounding box center [1015, 249] width 283 height 281
click at [1157, 240] on div "main content" at bounding box center [784, 312] width 1568 height 190
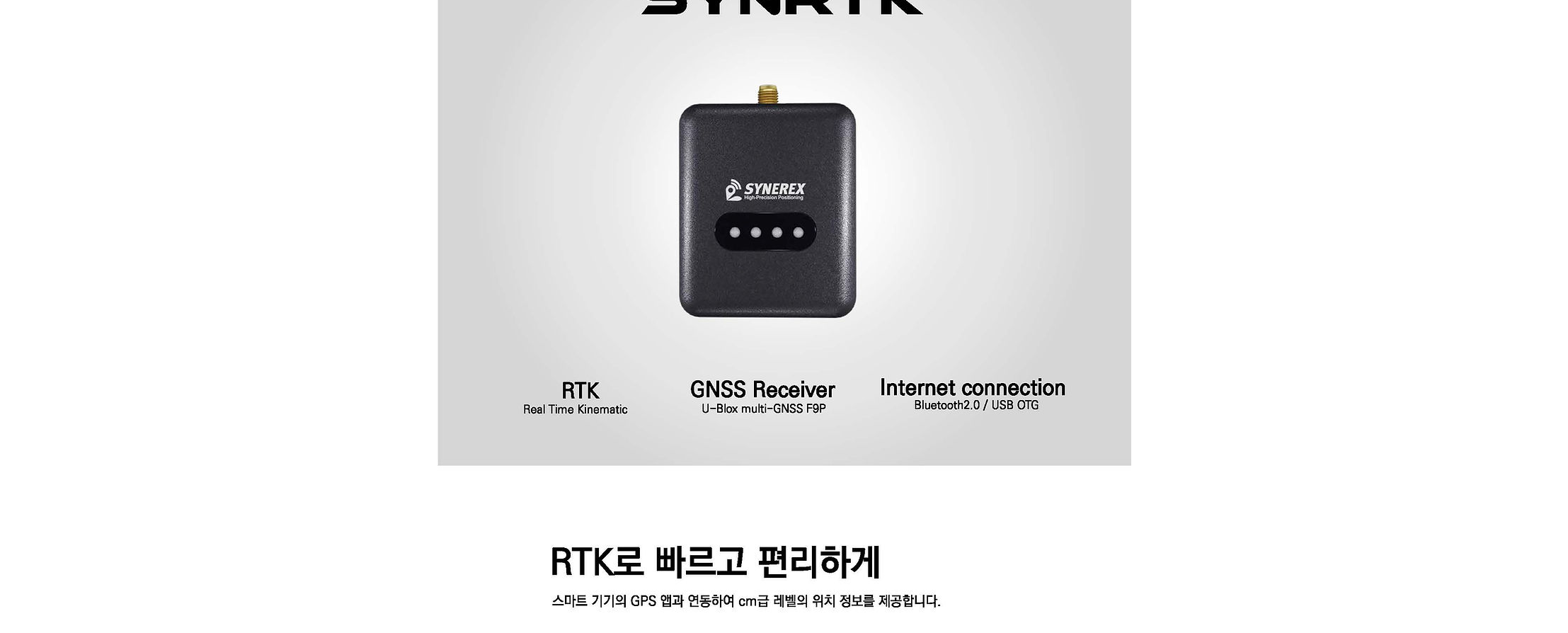
scroll to position [487, 0]
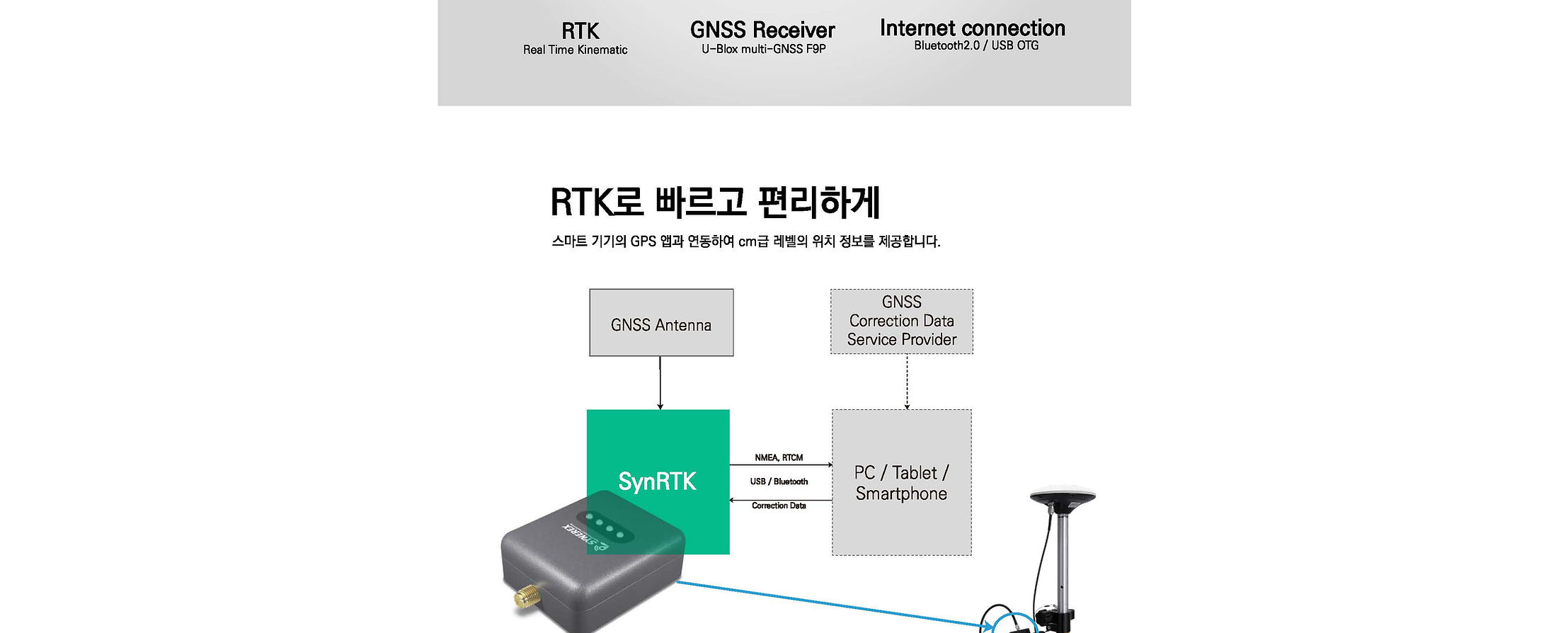
scroll to position [847, 0]
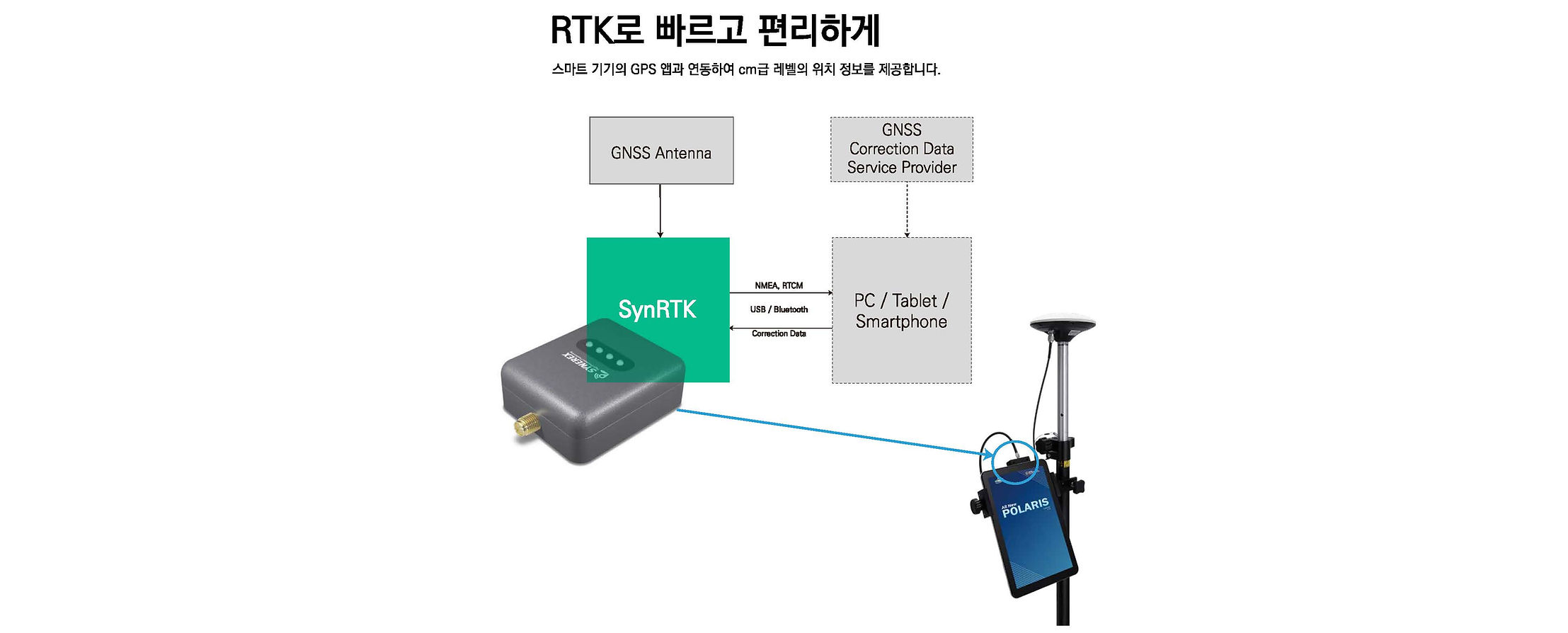
scroll to position [1019, 0]
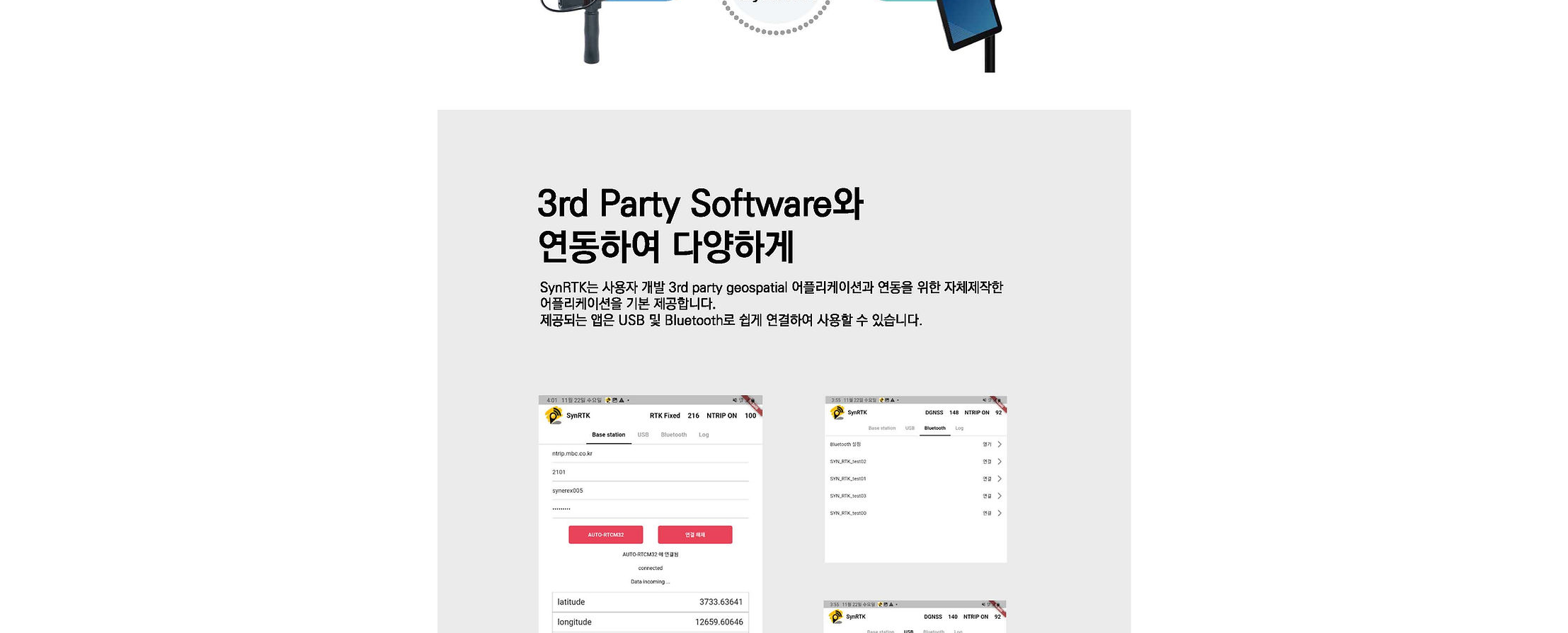
scroll to position [2038, 0]
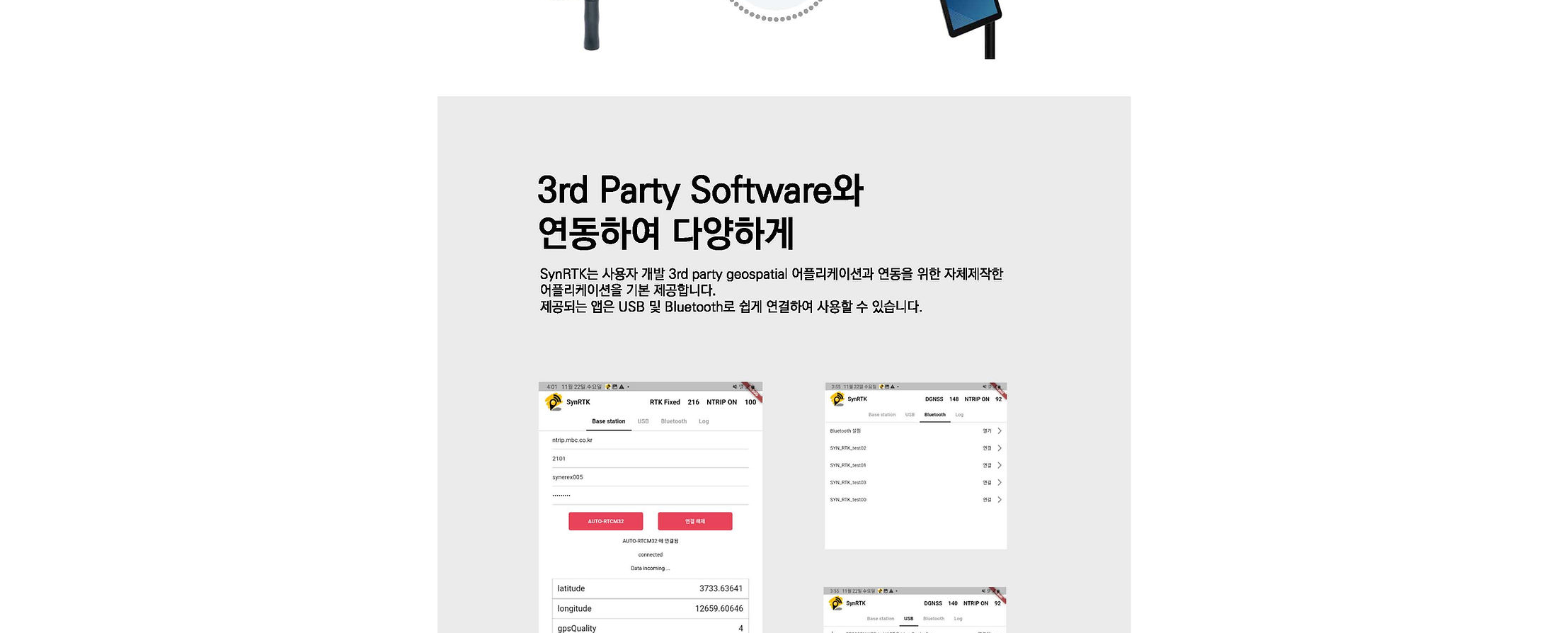
click at [1161, 354] on div at bounding box center [784, 419] width 1568 height 4100
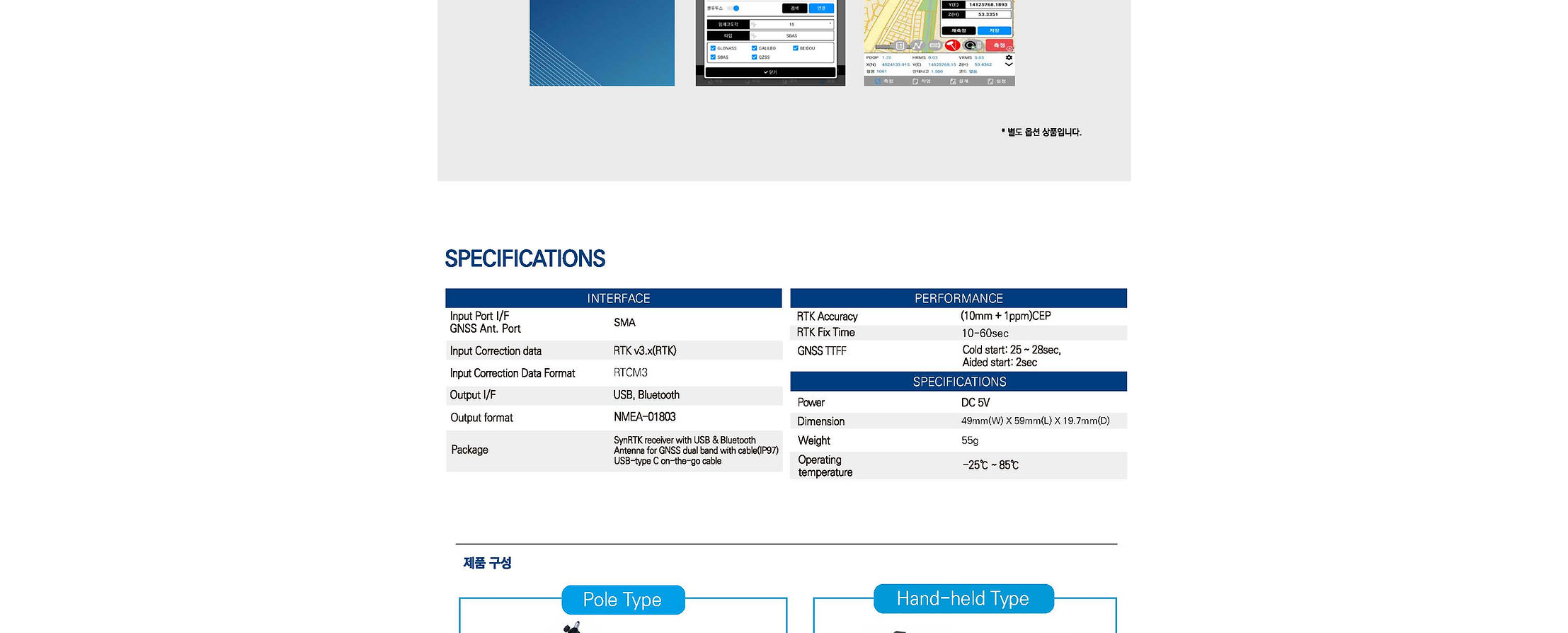
scroll to position [3256, 0]
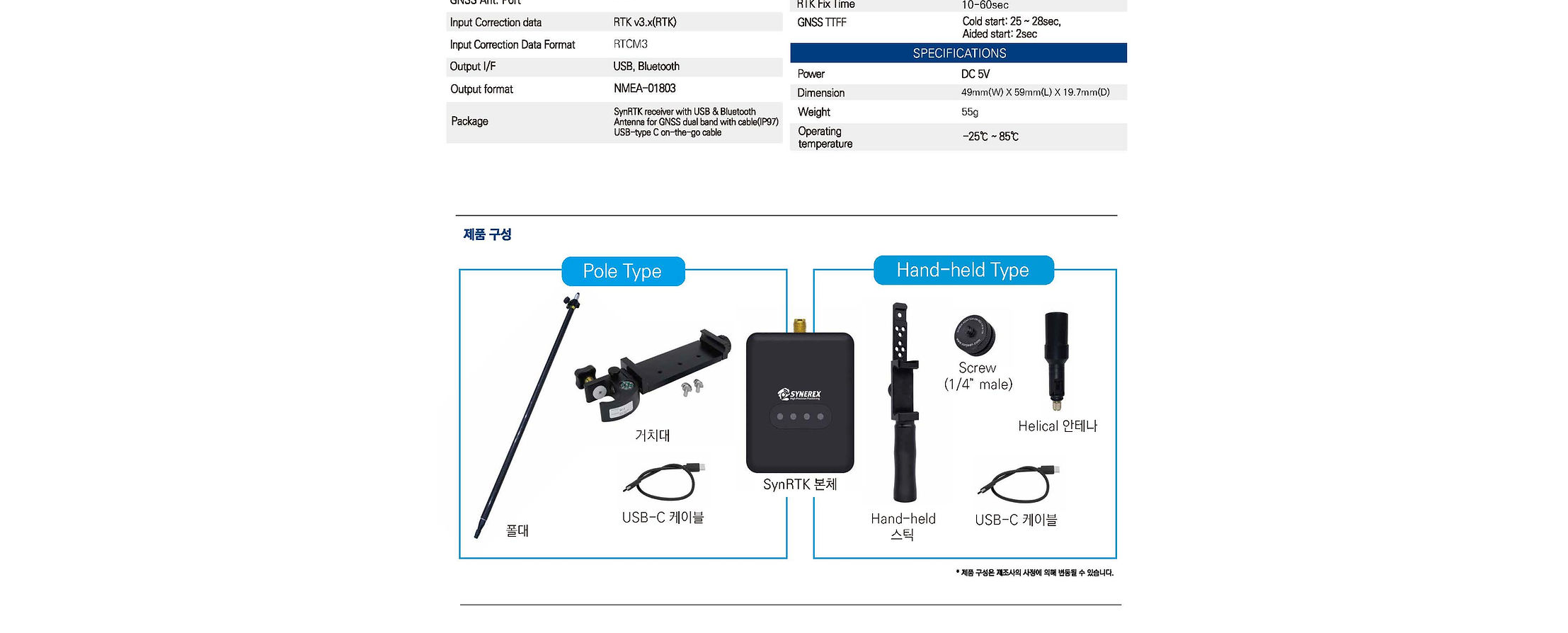
scroll to position [3576, 0]
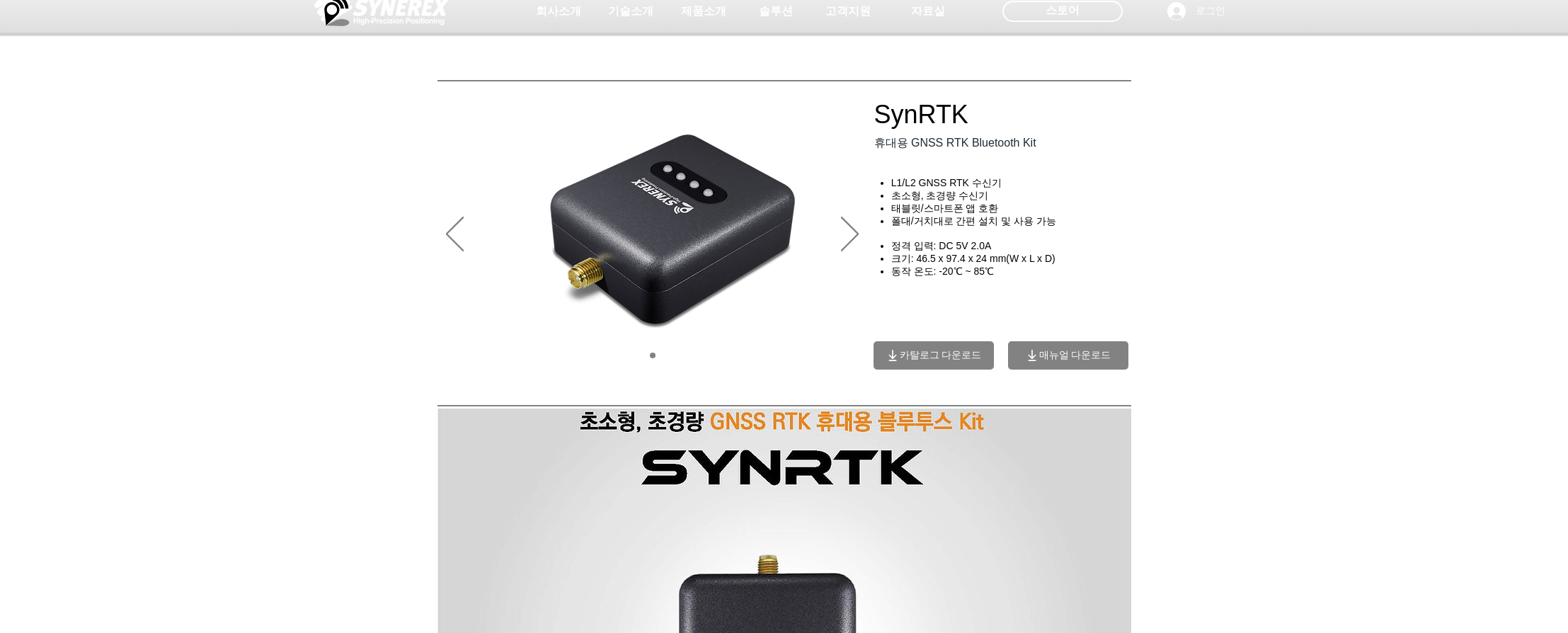
scroll to position [0, 0]
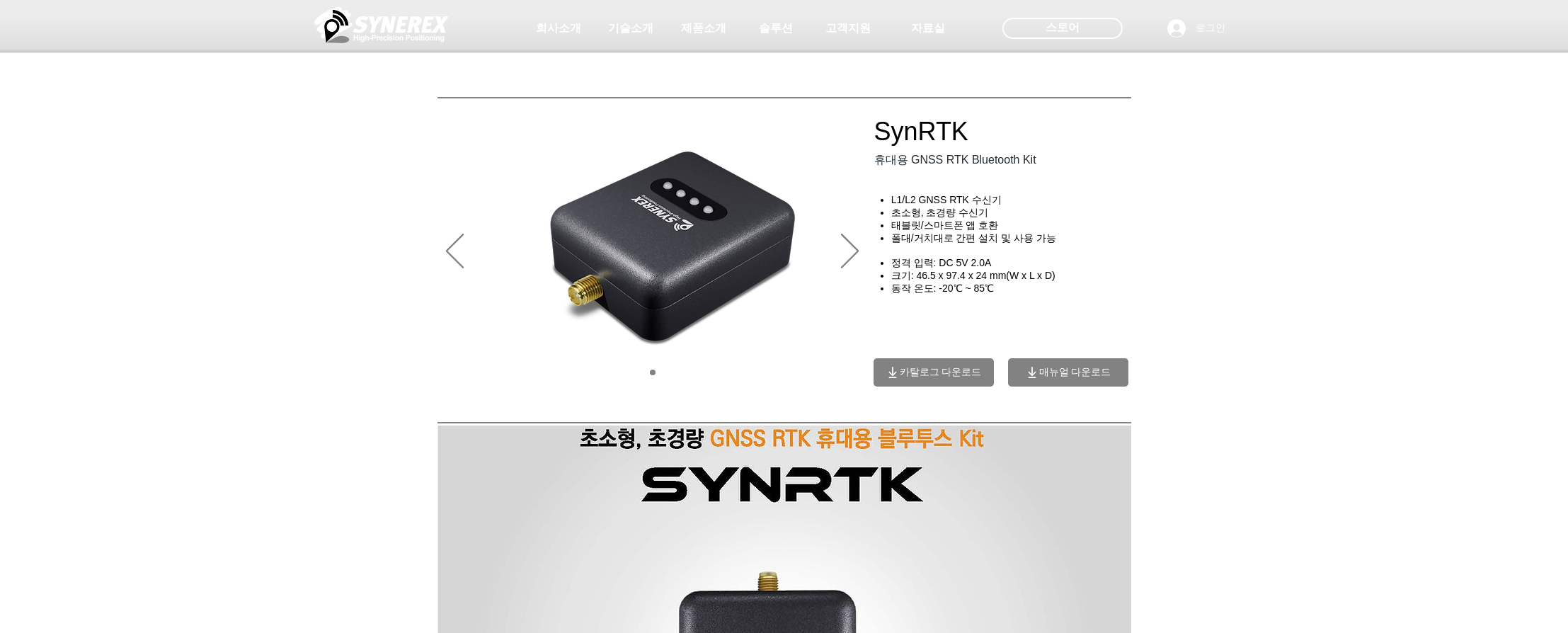
click at [1194, 245] on div "main content" at bounding box center [784, 312] width 1568 height 190
click at [1237, 199] on div at bounding box center [784, 105] width 1568 height 210
click at [1221, 262] on div "main content" at bounding box center [784, 312] width 1568 height 190
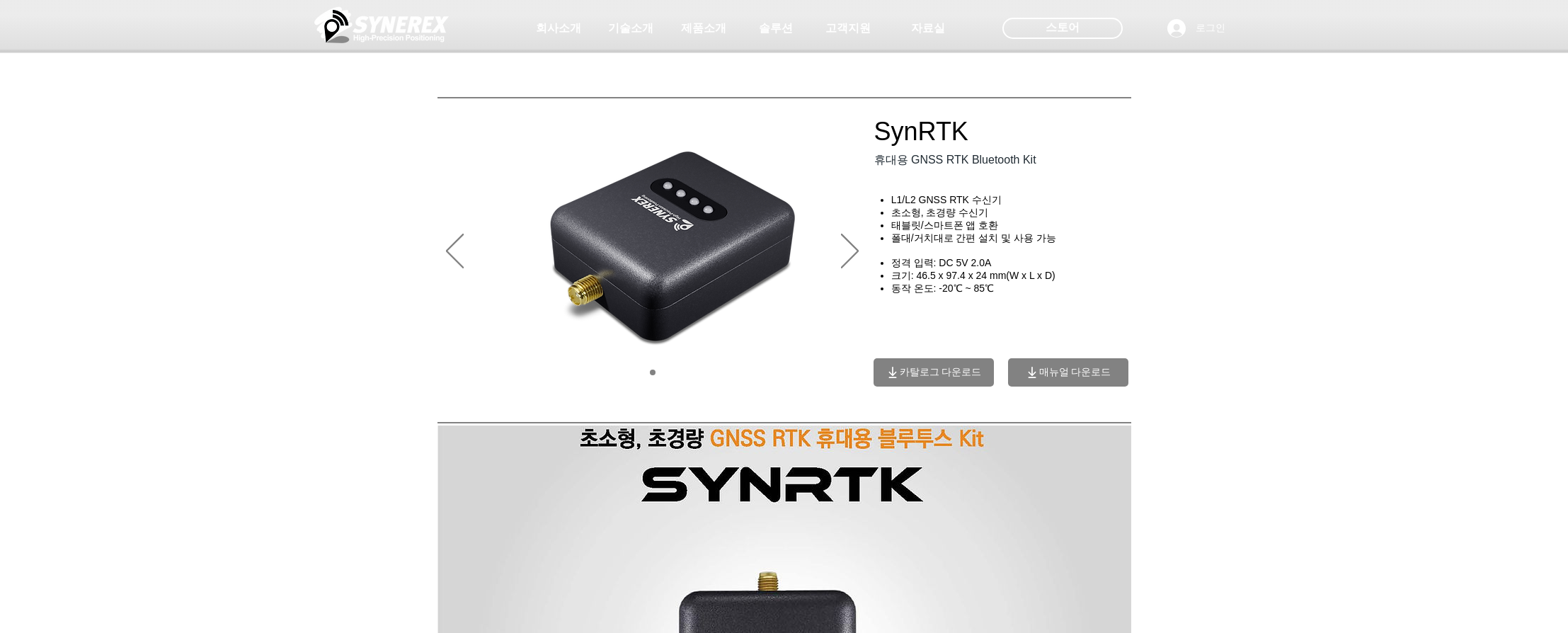
click at [1221, 262] on div "main content" at bounding box center [784, 312] width 1568 height 190
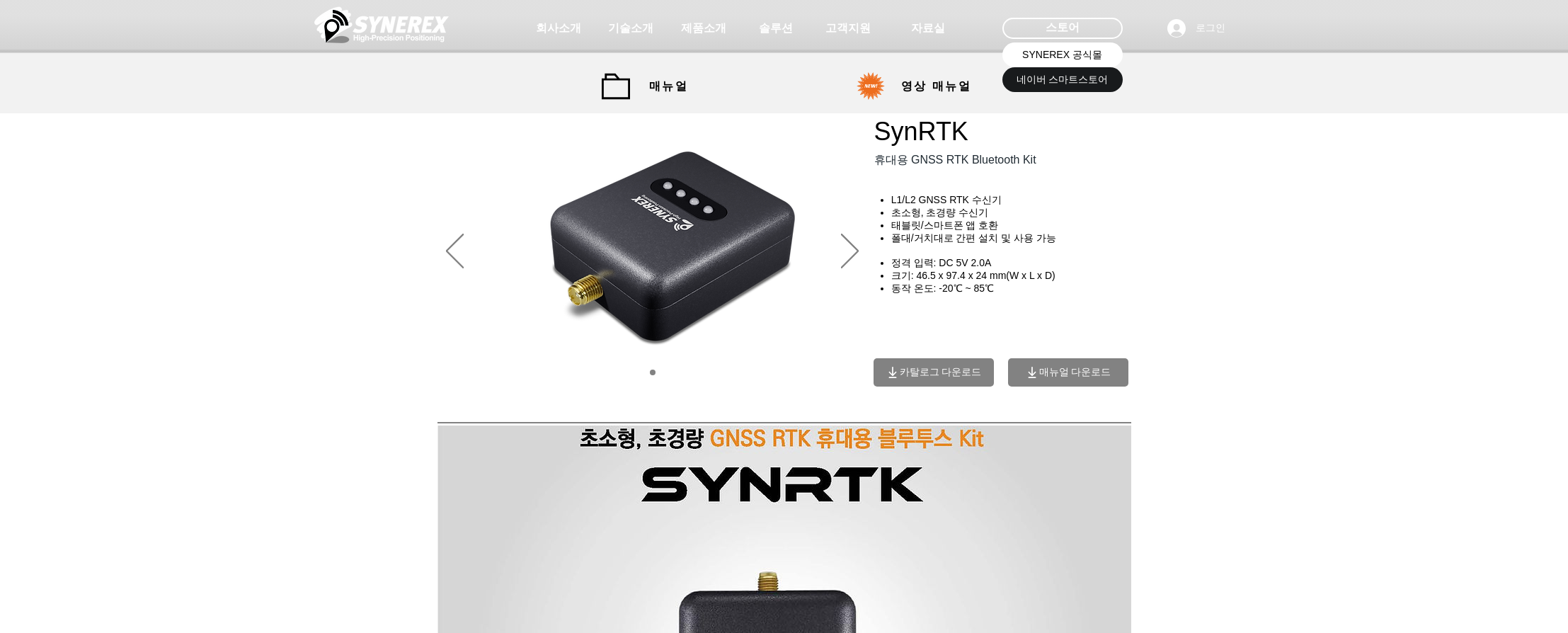
click at [1051, 62] on link "SYNEREX 공식몰" at bounding box center [1062, 54] width 120 height 25
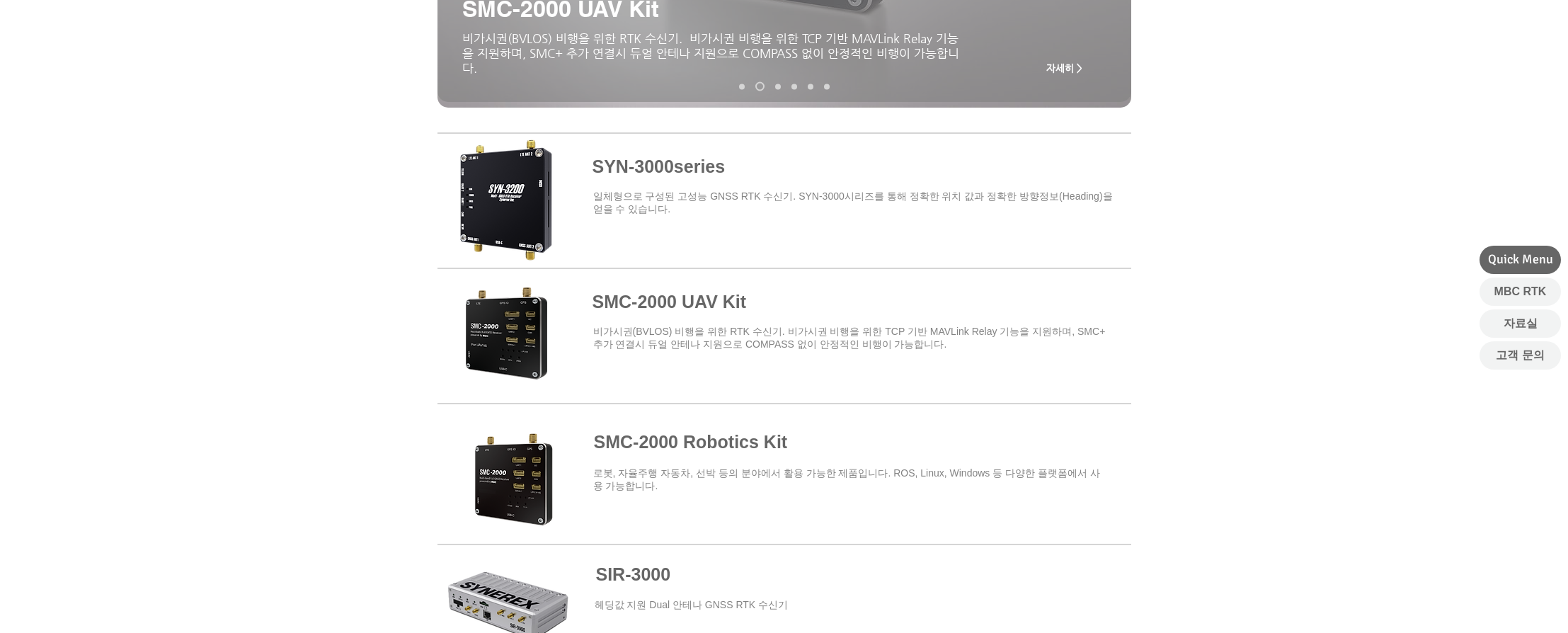
scroll to position [439, 0]
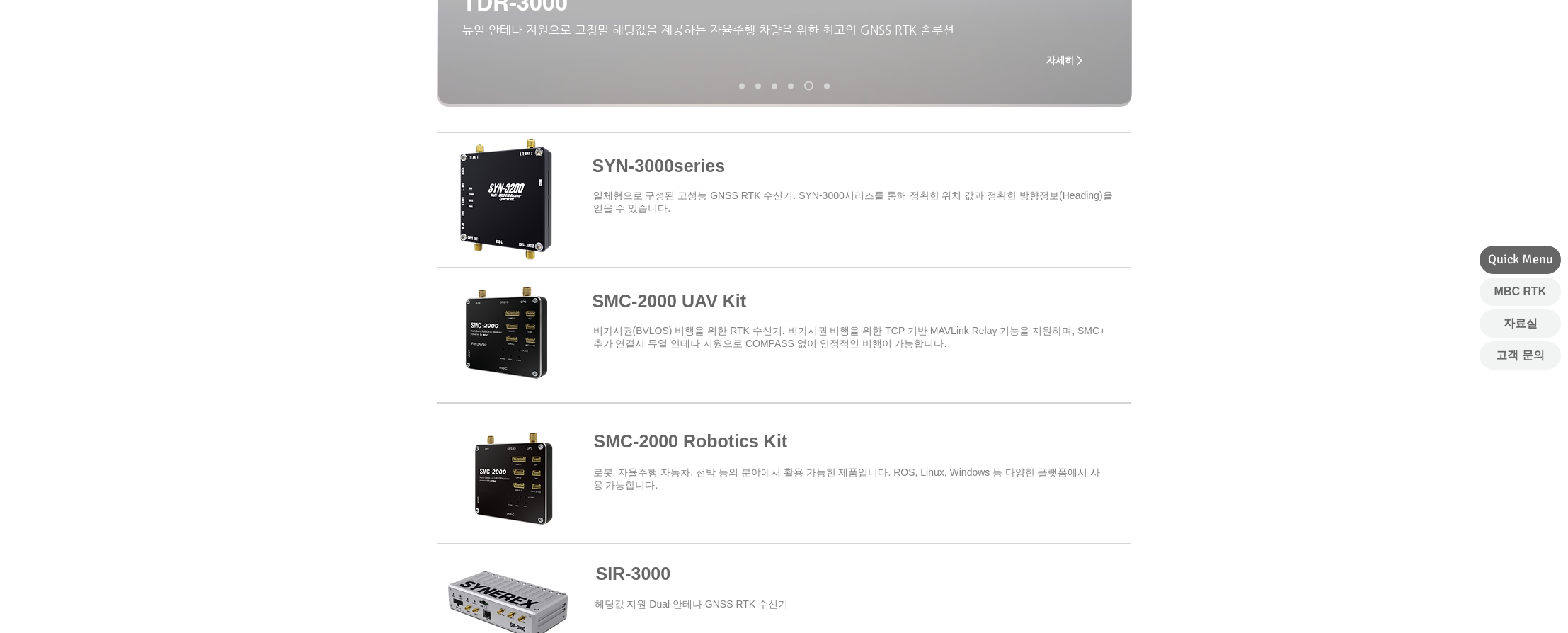
click at [1187, 362] on div at bounding box center [784, 326] width 1568 height 415
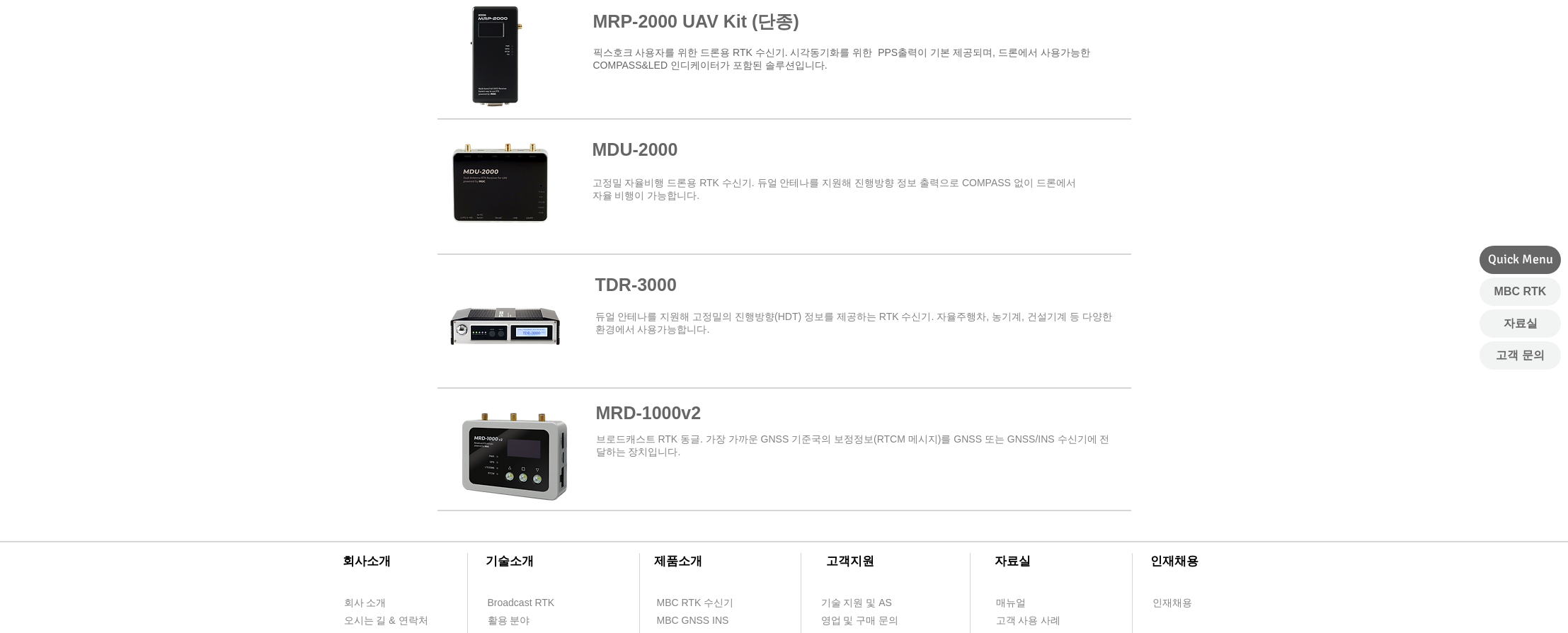
scroll to position [1522, 0]
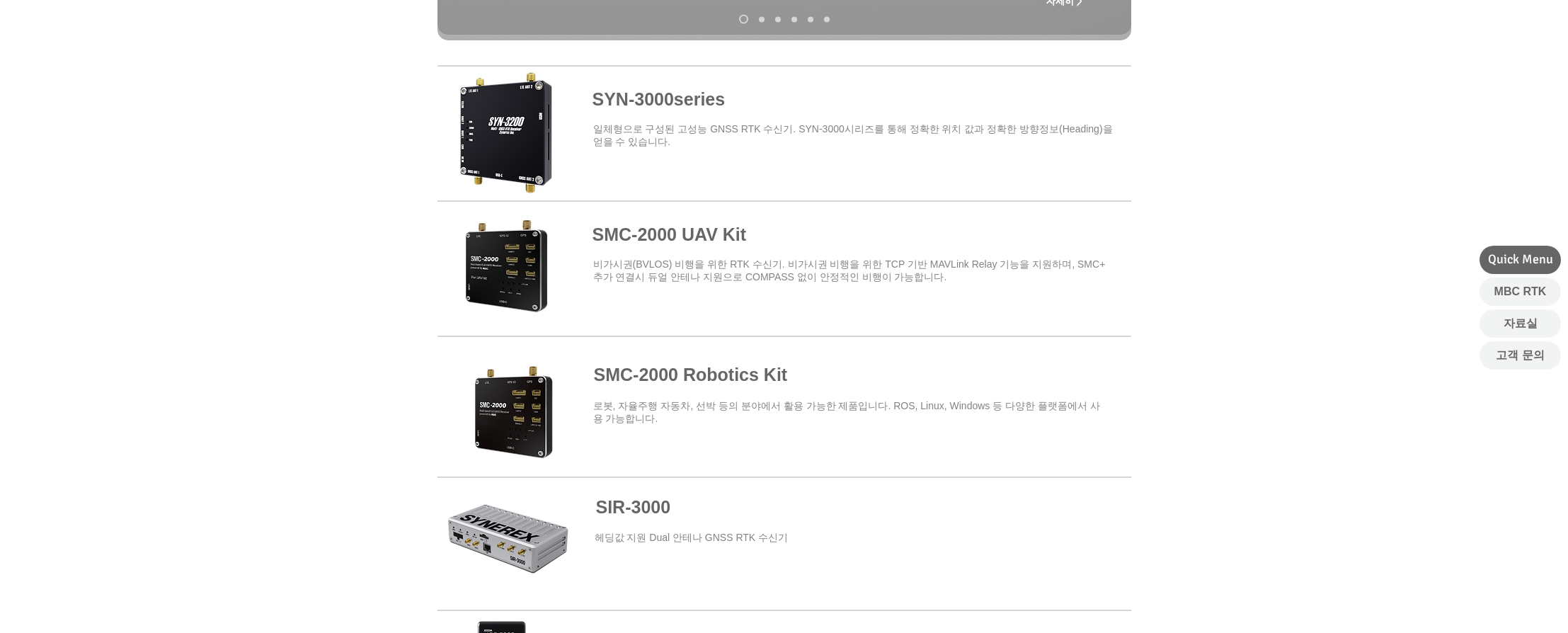
scroll to position [504, 0]
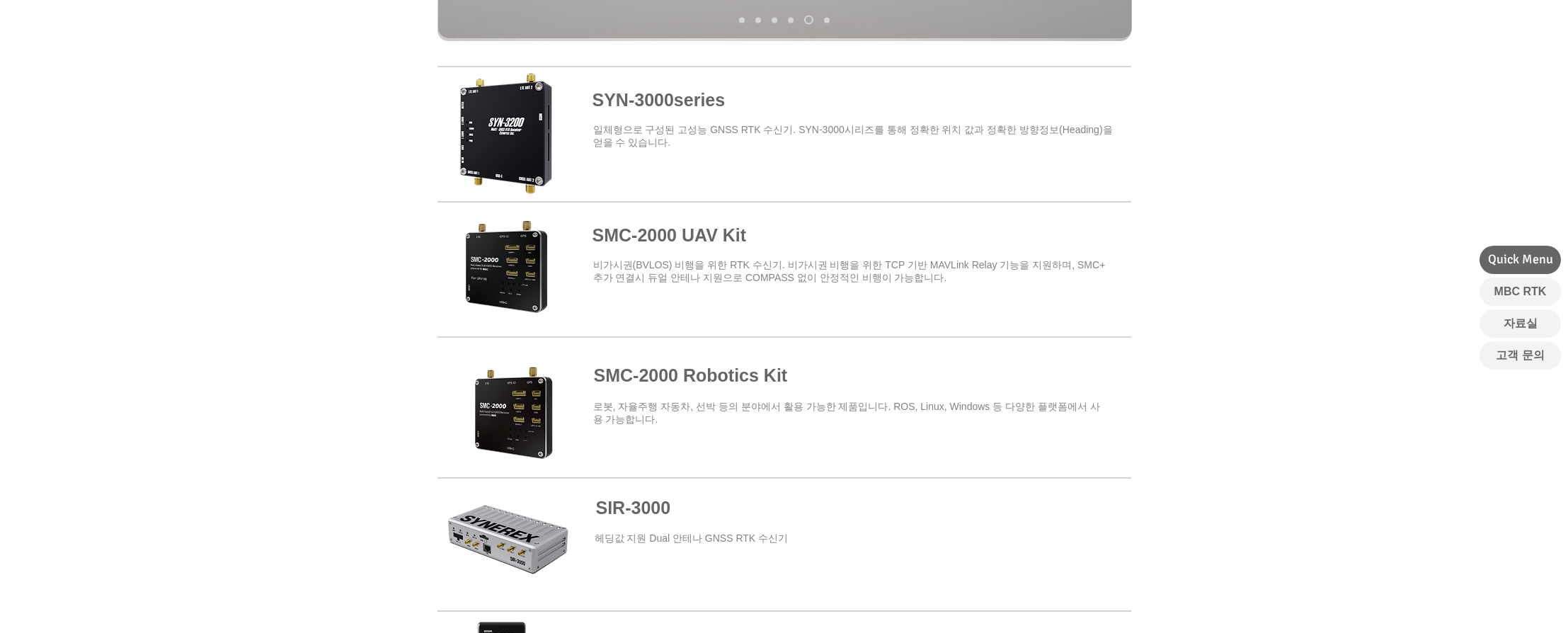
click at [525, 291] on span at bounding box center [784, 266] width 693 height 124
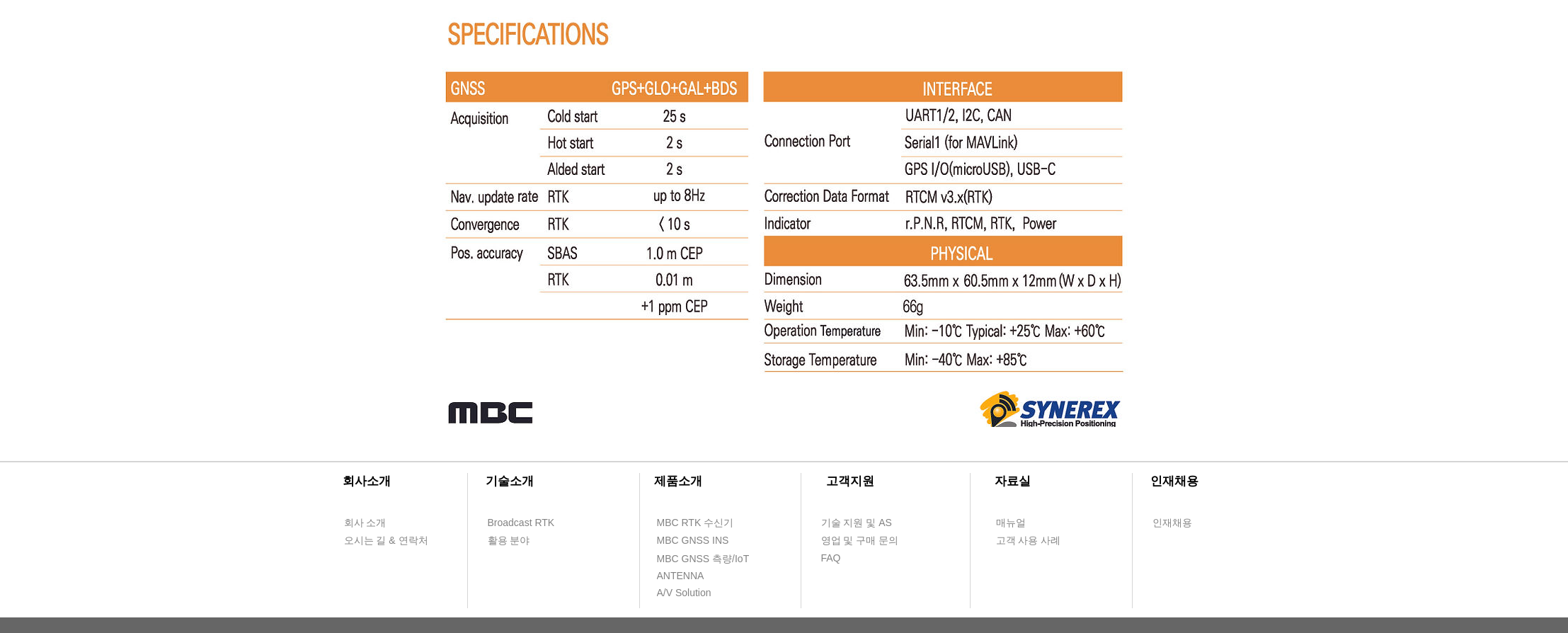
scroll to position [9139, 0]
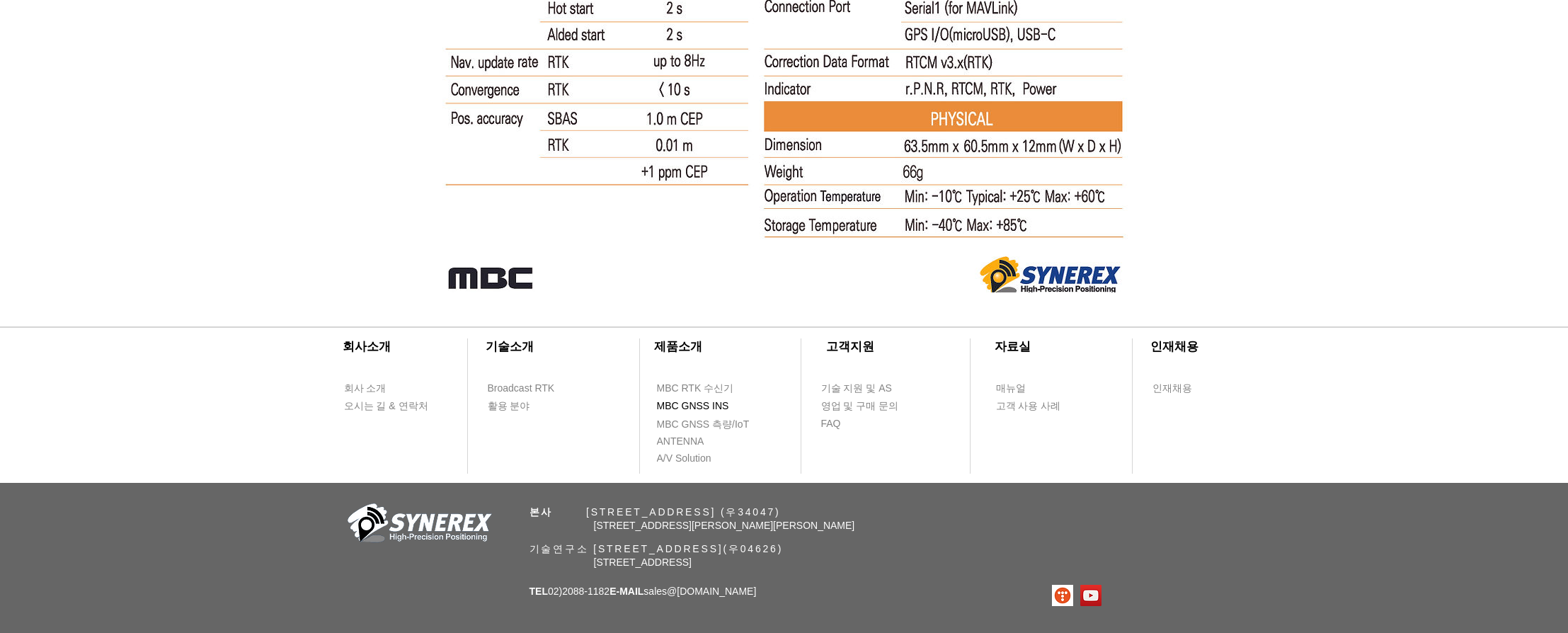
scroll to position [9272, 0]
click at [710, 385] on span "MBC RTK 수신기" at bounding box center [695, 389] width 77 height 14
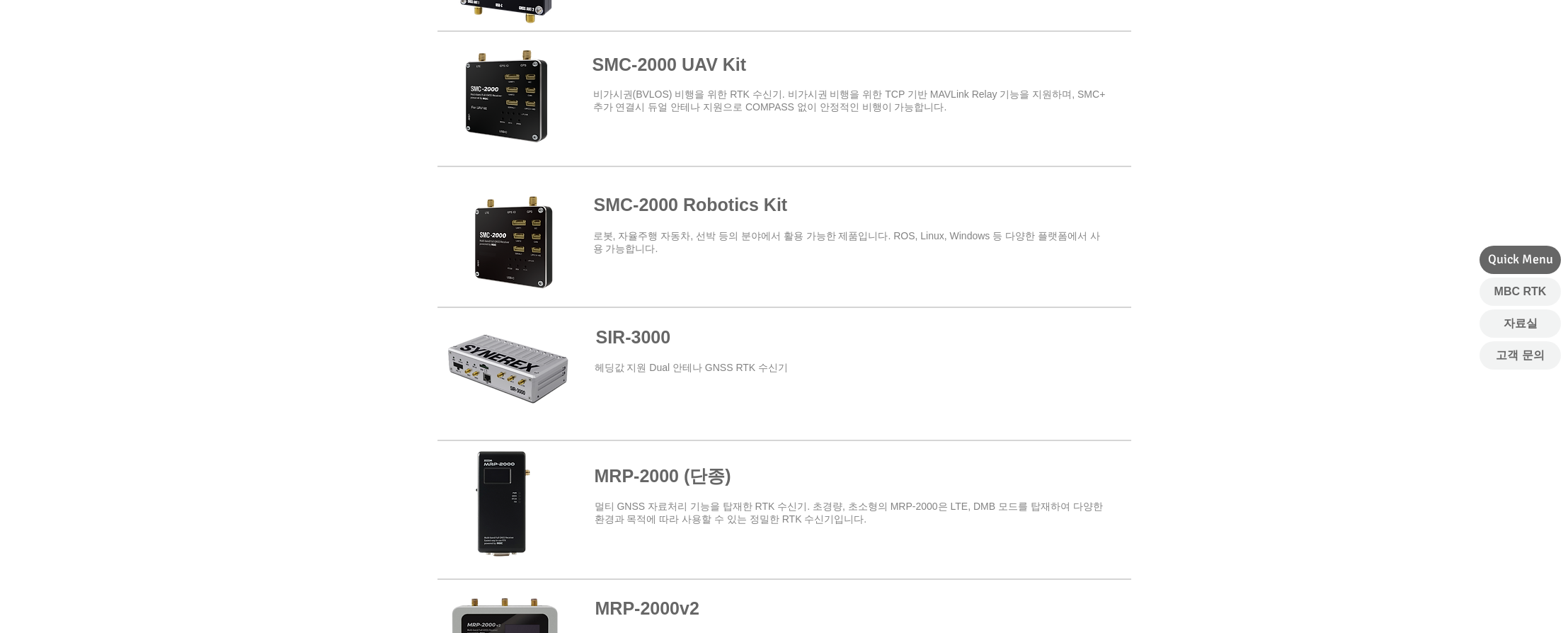
scroll to position [599, 0]
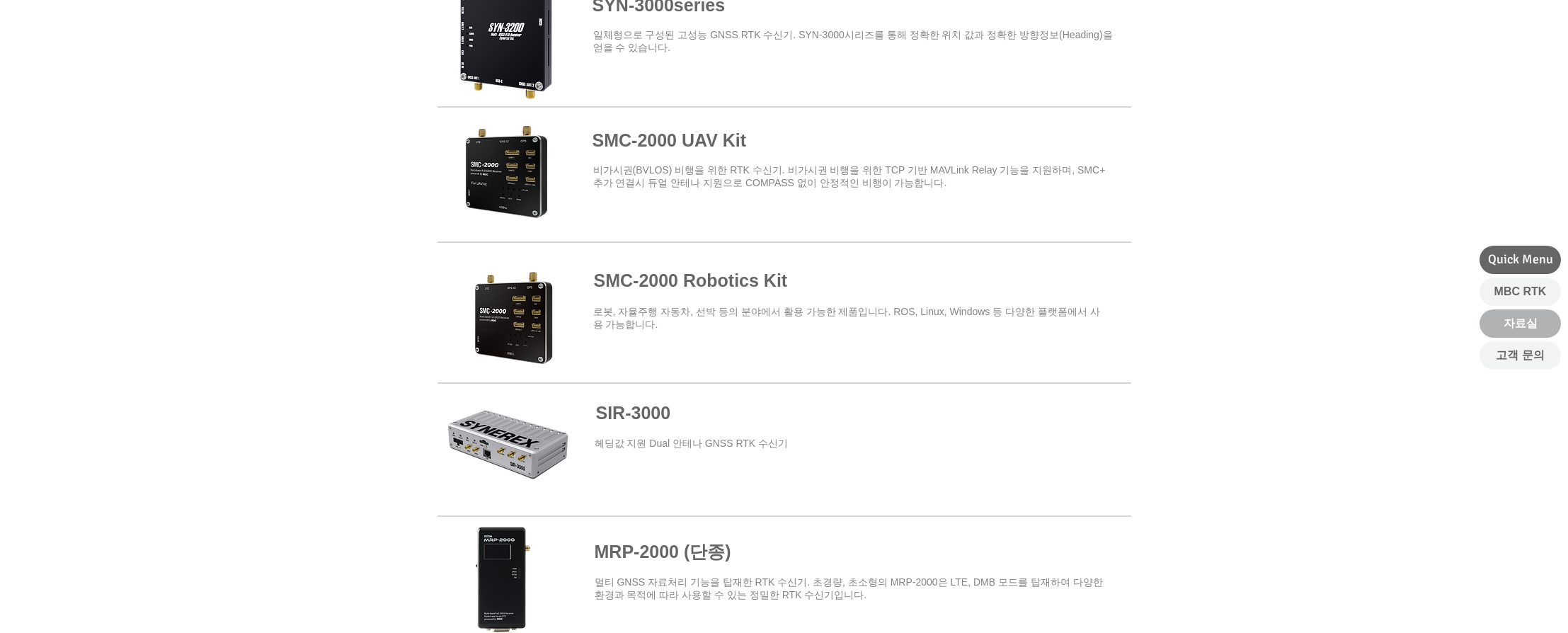
click at [1512, 316] on span "자료실" at bounding box center [1520, 324] width 34 height 16
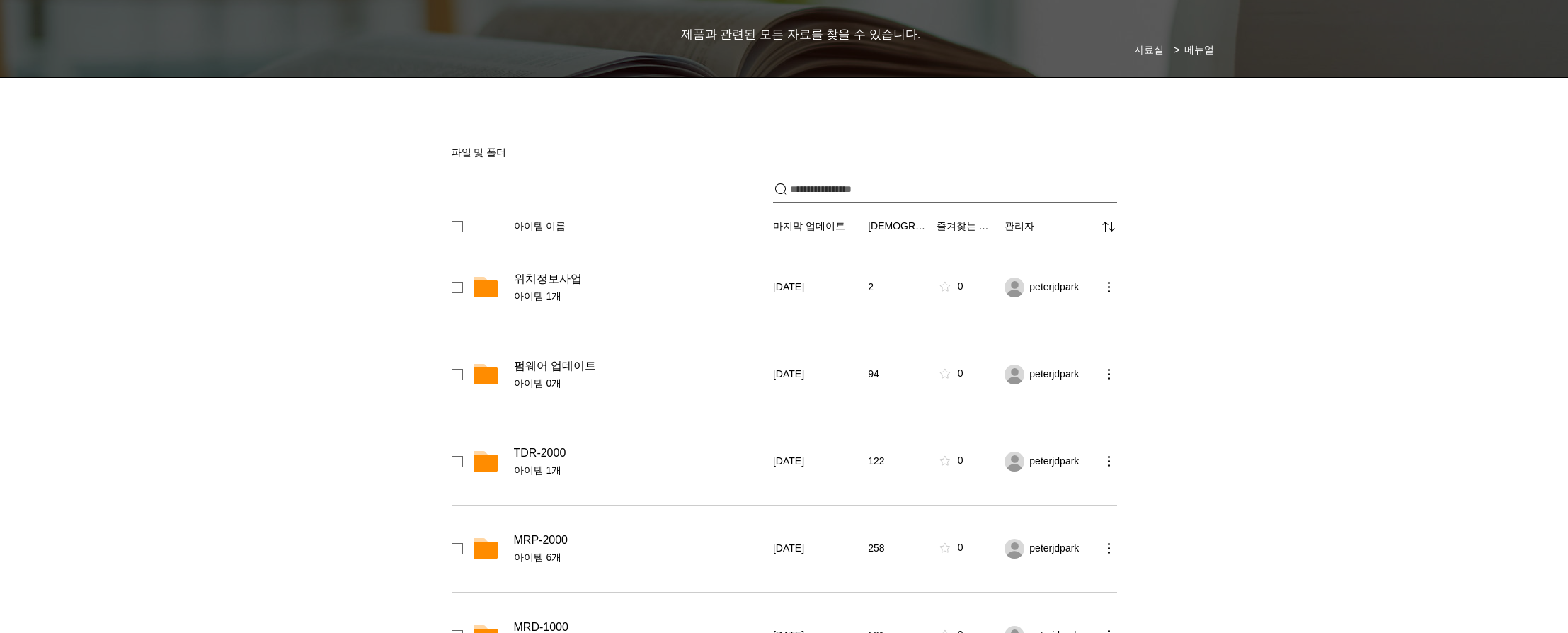
scroll to position [135, 0]
click at [562, 272] on span "위치정보사업" at bounding box center [548, 278] width 68 height 14
